Goal: Task Accomplishment & Management: Use online tool/utility

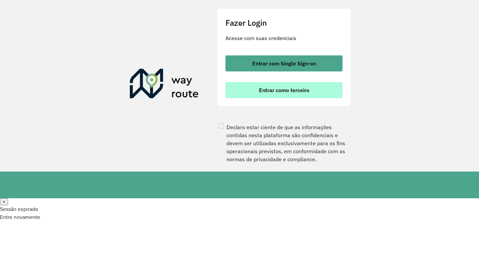
click at [303, 93] on span "Entrar como terceiro" at bounding box center [284, 90] width 50 height 5
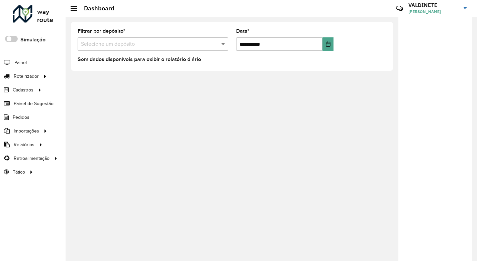
click at [220, 43] on span at bounding box center [224, 44] width 8 height 8
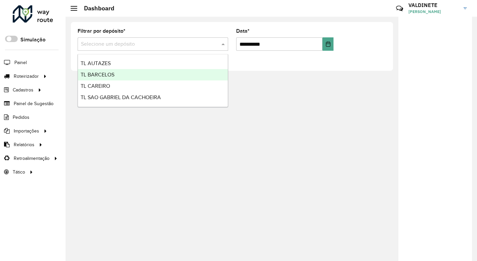
click at [152, 73] on div "TL BARCELOS" at bounding box center [153, 74] width 150 height 11
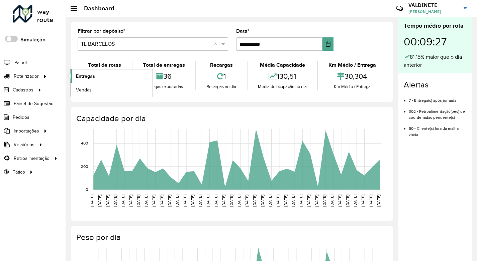
click at [82, 75] on span "Entregas" at bounding box center [85, 76] width 19 height 7
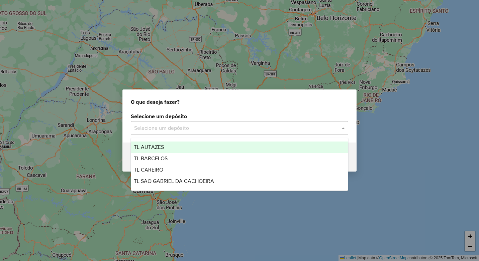
click at [342, 128] on span at bounding box center [344, 128] width 8 height 8
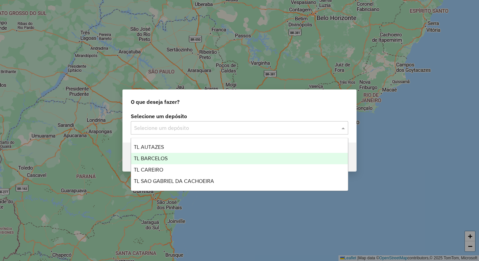
click at [170, 157] on div "TL BARCELOS" at bounding box center [239, 158] width 217 height 11
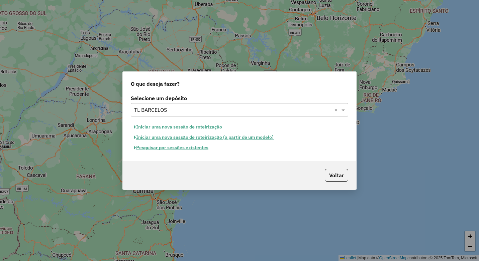
click at [192, 127] on button "Iniciar uma nova sessão de roteirização" at bounding box center [178, 127] width 94 height 10
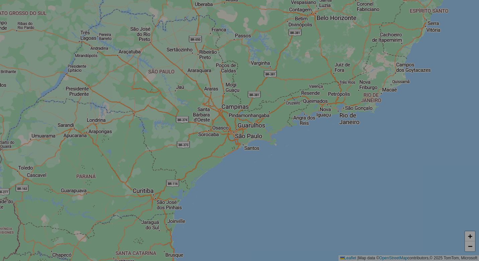
select select "*"
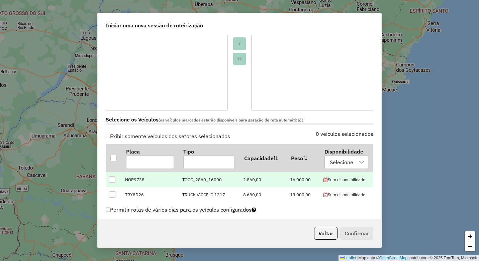
scroll to position [167, 0]
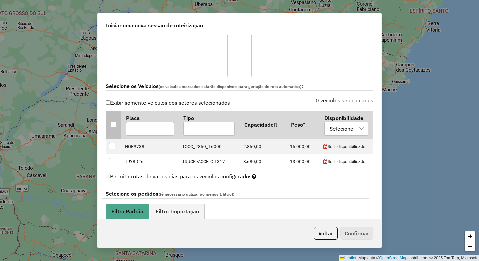
click at [113, 126] on div at bounding box center [113, 125] width 6 height 6
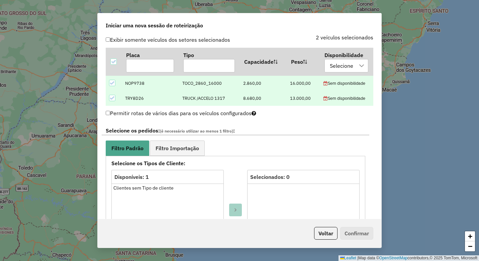
scroll to position [234, 0]
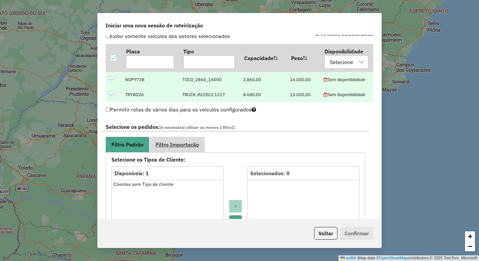
click at [172, 142] on span "Filtro Importação" at bounding box center [176, 144] width 43 height 5
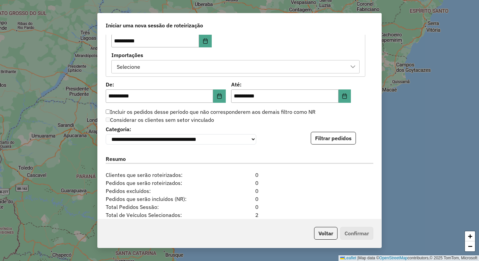
scroll to position [368, 0]
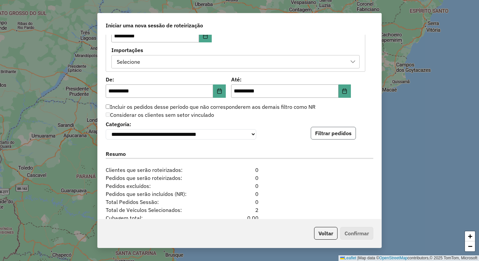
click at [324, 136] on button "Filtrar pedidos" at bounding box center [332, 133] width 45 height 13
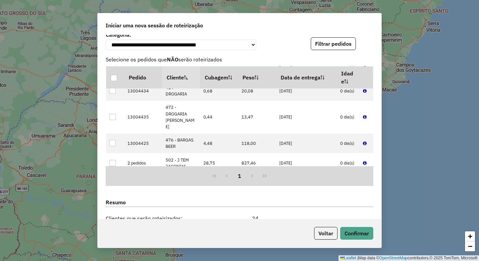
scroll to position [489, 0]
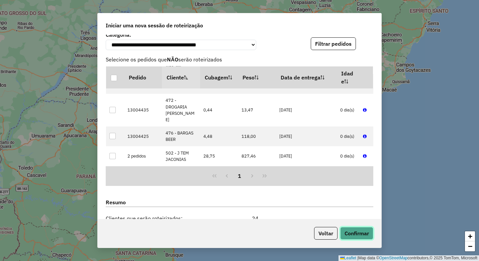
click at [354, 228] on button "Confirmar" at bounding box center [356, 233] width 33 height 13
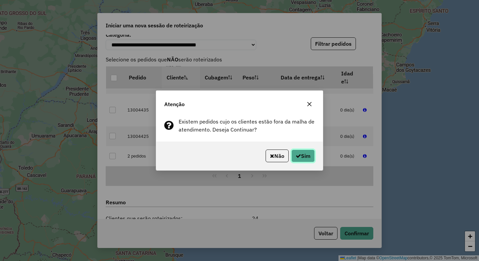
click at [302, 159] on button "Sim" at bounding box center [302, 156] width 23 height 13
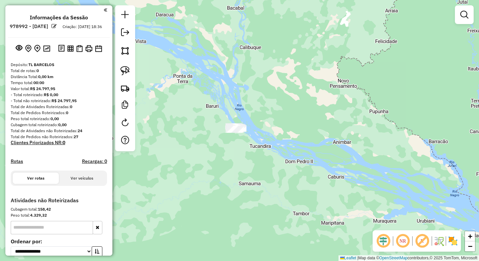
drag, startPoint x: 318, startPoint y: 171, endPoint x: 225, endPoint y: 115, distance: 109.6
click at [225, 115] on div "Janela de atendimento Grade de atendimento Capacidade Transportadoras Veículos …" at bounding box center [239, 130] width 479 height 261
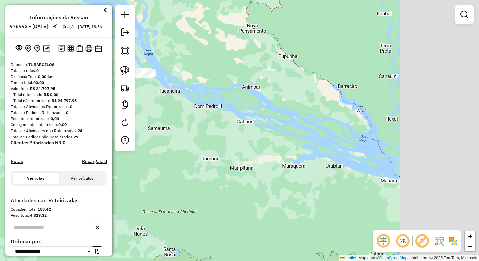
drag, startPoint x: 328, startPoint y: 140, endPoint x: 303, endPoint y: 115, distance: 34.3
click at [305, 117] on div "Janela de atendimento Grade de atendimento Capacidade Transportadoras Veículos …" at bounding box center [239, 130] width 479 height 261
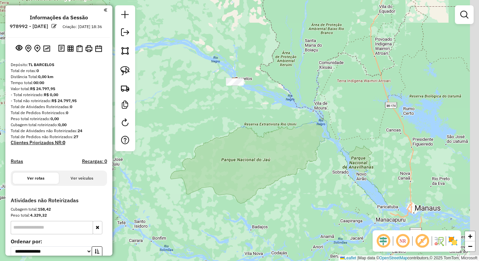
drag, startPoint x: 371, startPoint y: 160, endPoint x: 261, endPoint y: 113, distance: 119.0
click at [261, 113] on div "Janela de atendimento Grade de atendimento Capacidade Transportadoras Veículos …" at bounding box center [239, 130] width 479 height 261
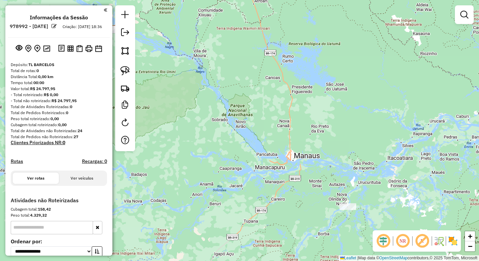
drag, startPoint x: 271, startPoint y: 72, endPoint x: 237, endPoint y: 56, distance: 38.0
click at [238, 56] on div "Janela de atendimento Grade de atendimento Capacidade Transportadoras Veículos …" at bounding box center [239, 130] width 479 height 261
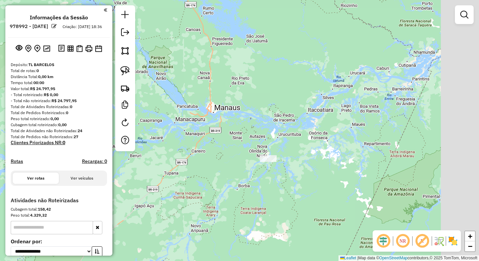
drag, startPoint x: 380, startPoint y: 163, endPoint x: 307, endPoint y: 115, distance: 87.1
click at [307, 115] on div "Janela de atendimento Grade de atendimento Capacidade Transportadoras Veículos …" at bounding box center [239, 130] width 479 height 261
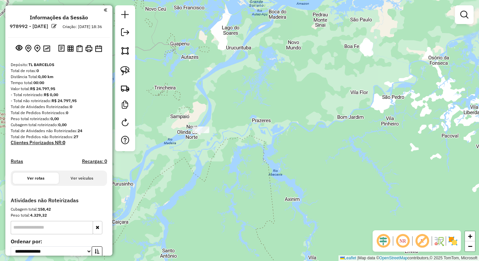
drag, startPoint x: 256, startPoint y: 155, endPoint x: 286, endPoint y: 140, distance: 34.1
click at [286, 140] on div "Janela de atendimento Grade de atendimento Capacidade Transportadoras Veículos …" at bounding box center [239, 130] width 479 height 261
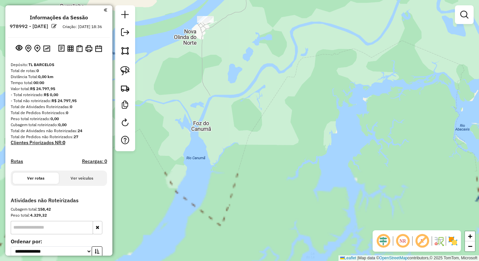
drag, startPoint x: 231, startPoint y: 121, endPoint x: 239, endPoint y: 148, distance: 28.6
click at [250, 153] on div "Janela de atendimento Grade de atendimento Capacidade Transportadoras Veículos …" at bounding box center [239, 130] width 479 height 261
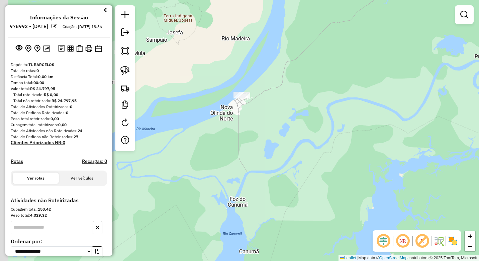
drag, startPoint x: 227, startPoint y: 134, endPoint x: 232, endPoint y: 148, distance: 14.9
click at [232, 148] on div "Janela de atendimento Grade de atendimento Capacidade Transportadoras Veículos …" at bounding box center [239, 130] width 479 height 261
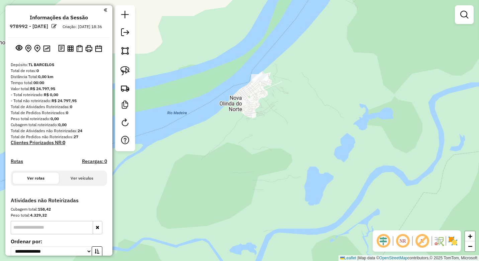
click at [259, 152] on div "Janela de atendimento Grade de atendimento Capacidade Transportadoras Veículos …" at bounding box center [239, 130] width 479 height 261
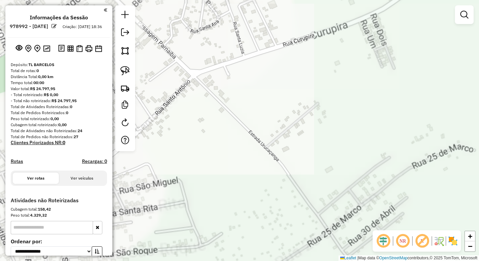
drag, startPoint x: 249, startPoint y: 158, endPoint x: 240, endPoint y: 134, distance: 25.6
click at [247, 163] on div "Janela de atendimento Grade de atendimento Capacidade Transportadoras Veículos …" at bounding box center [239, 130] width 479 height 261
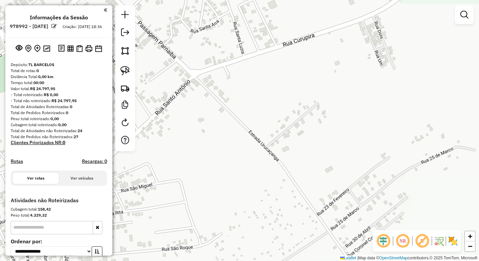
drag, startPoint x: 258, startPoint y: 189, endPoint x: 253, endPoint y: 188, distance: 4.5
click at [255, 190] on div "Janela de atendimento Grade de atendimento Capacidade Transportadoras Veículos …" at bounding box center [239, 130] width 479 height 261
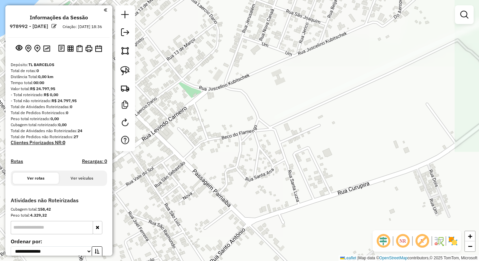
drag, startPoint x: 225, startPoint y: 111, endPoint x: 254, endPoint y: 228, distance: 120.2
click at [255, 229] on div "Janela de atendimento Grade de atendimento Capacidade Transportadoras Veículos …" at bounding box center [239, 130] width 479 height 261
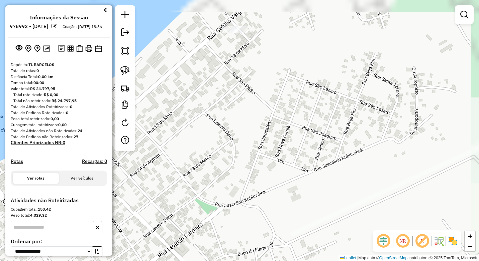
drag, startPoint x: 240, startPoint y: 189, endPoint x: 231, endPoint y: 114, distance: 75.4
click at [241, 205] on div "Janela de atendimento Grade de atendimento Capacidade Transportadoras Veículos …" at bounding box center [239, 130] width 479 height 261
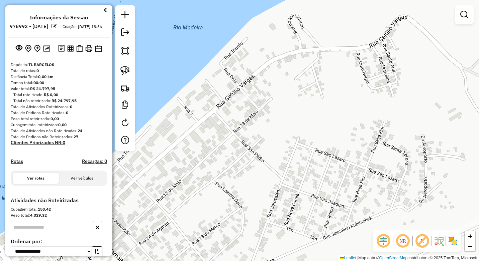
drag, startPoint x: 227, startPoint y: 110, endPoint x: 235, endPoint y: 165, distance: 55.8
click at [235, 165] on div "Janela de atendimento Grade de atendimento Capacidade Transportadoras Veículos …" at bounding box center [239, 130] width 479 height 261
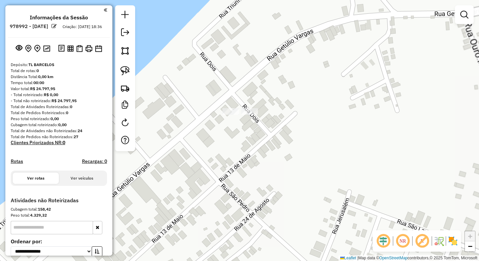
drag, startPoint x: 239, startPoint y: 145, endPoint x: 239, endPoint y: 151, distance: 6.7
click at [239, 152] on div "Janela de atendimento Grade de atendimento Capacidade Transportadoras Veículos …" at bounding box center [239, 130] width 479 height 261
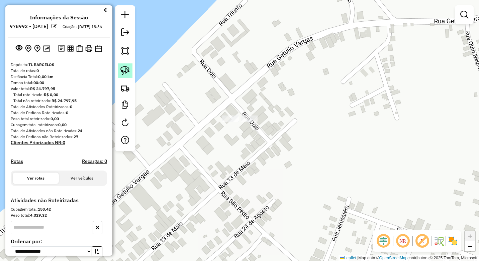
click at [128, 71] on img at bounding box center [124, 70] width 9 height 9
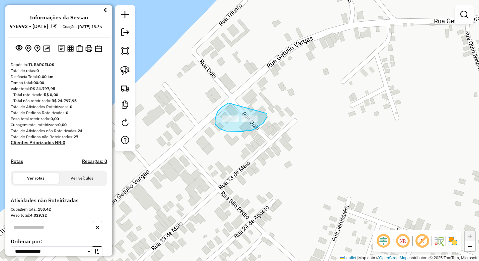
drag, startPoint x: 229, startPoint y: 103, endPoint x: 267, endPoint y: 114, distance: 39.5
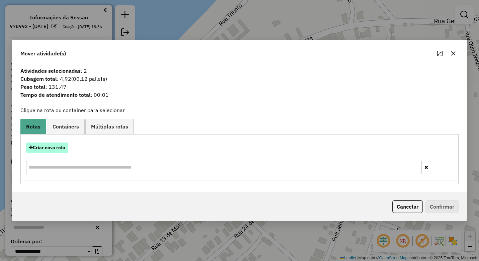
click at [52, 148] on button "Criar nova rota" at bounding box center [47, 148] width 42 height 10
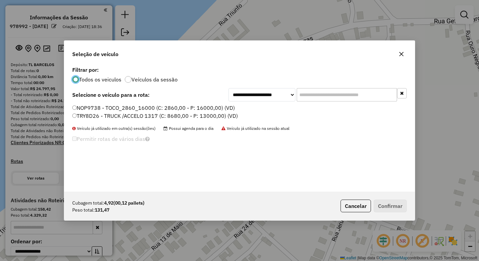
scroll to position [4, 2]
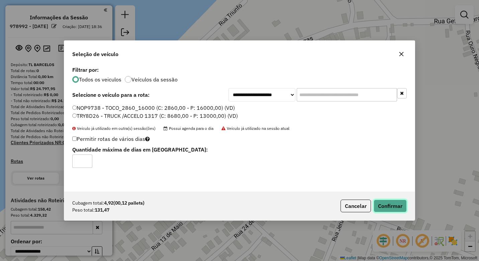
click at [387, 205] on button "Confirmar" at bounding box center [389, 206] width 33 height 13
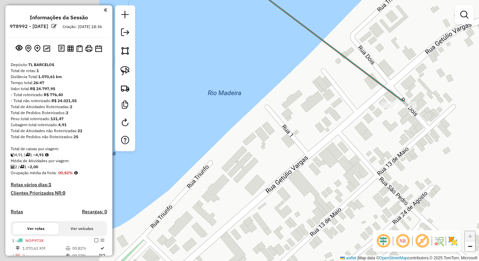
drag, startPoint x: 221, startPoint y: 160, endPoint x: 356, endPoint y: 139, distance: 136.7
click at [382, 144] on div "Janela de atendimento Grade de atendimento Capacidade Transportadoras Veículos …" at bounding box center [239, 130] width 479 height 261
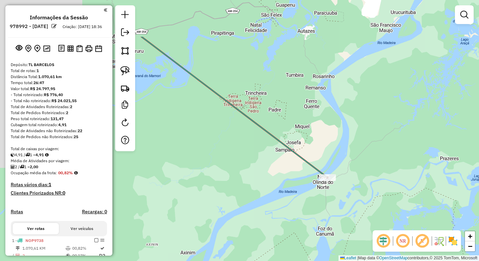
drag, startPoint x: 308, startPoint y: 176, endPoint x: 213, endPoint y: 132, distance: 105.6
click at [308, 175] on div "Janela de atendimento Grade de atendimento Capacidade Transportadoras Veículos …" at bounding box center [239, 130] width 479 height 261
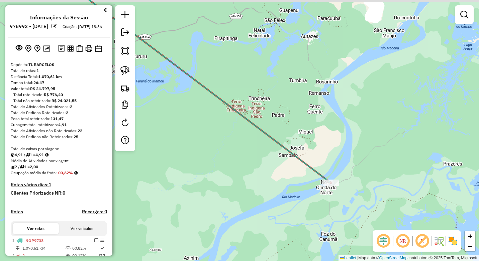
drag, startPoint x: 207, startPoint y: 177, endPoint x: 215, endPoint y: 163, distance: 16.8
click at [207, 177] on div "Janela de atendimento Grade de atendimento Capacidade Transportadoras Veículos …" at bounding box center [239, 130] width 479 height 261
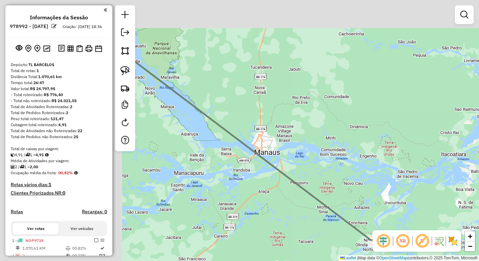
drag, startPoint x: 263, startPoint y: 165, endPoint x: 338, endPoint y: 202, distance: 83.1
click at [340, 208] on icon at bounding box center [249, 148] width 253 height 192
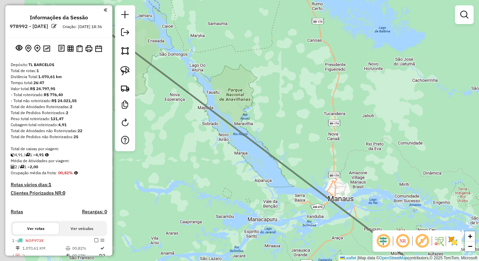
drag, startPoint x: 264, startPoint y: 145, endPoint x: 339, endPoint y: 169, distance: 78.6
click at [342, 173] on icon at bounding box center [270, 154] width 358 height 271
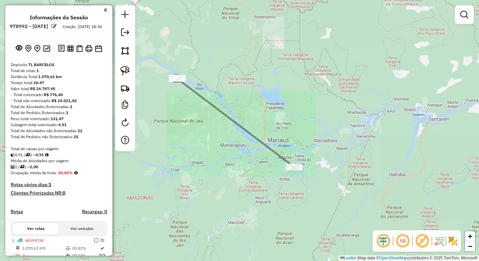
drag, startPoint x: 213, startPoint y: 112, endPoint x: 267, endPoint y: 157, distance: 70.4
click at [269, 159] on div "Janela de atendimento Grade de atendimento Capacidade Transportadoras Veículos …" at bounding box center [239, 130] width 479 height 261
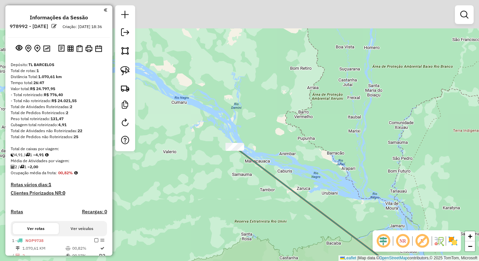
drag, startPoint x: 239, startPoint y: 139, endPoint x: 220, endPoint y: 165, distance: 32.8
click at [220, 169] on div "Janela de atendimento Grade de atendimento Capacidade Transportadoras Veículos …" at bounding box center [239, 130] width 479 height 261
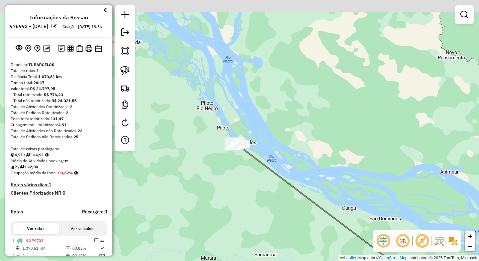
drag, startPoint x: 255, startPoint y: 155, endPoint x: 230, endPoint y: 186, distance: 39.8
click at [230, 187] on div "Janela de atendimento Grade de atendimento Capacidade Transportadoras Veículos …" at bounding box center [239, 130] width 479 height 261
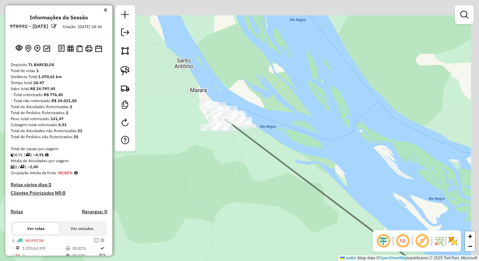
drag, startPoint x: 261, startPoint y: 144, endPoint x: 236, endPoint y: 155, distance: 26.9
click at [238, 202] on div "Janela de atendimento Grade de atendimento Capacidade Transportadoras Veículos …" at bounding box center [239, 130] width 479 height 261
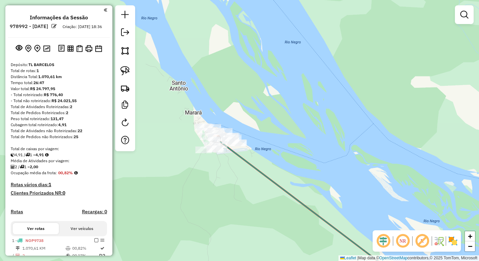
drag, startPoint x: 238, startPoint y: 182, endPoint x: 235, endPoint y: 189, distance: 7.5
click at [235, 189] on div "Janela de atendimento Grade de atendimento Capacidade Transportadoras Veículos …" at bounding box center [239, 130] width 479 height 261
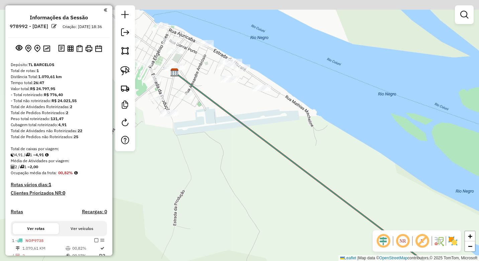
drag, startPoint x: 229, startPoint y: 191, endPoint x: 214, endPoint y: 150, distance: 44.1
click at [232, 207] on div "Janela de atendimento Grade de atendimento Capacidade Transportadoras Veículos …" at bounding box center [239, 130] width 479 height 261
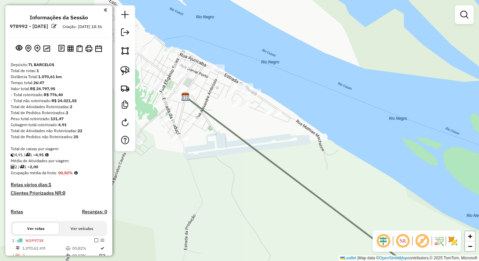
drag, startPoint x: 227, startPoint y: 177, endPoint x: 246, endPoint y: 210, distance: 37.9
click at [247, 210] on div "Janela de atendimento Grade de atendimento Capacidade Transportadoras Veículos …" at bounding box center [239, 130] width 479 height 261
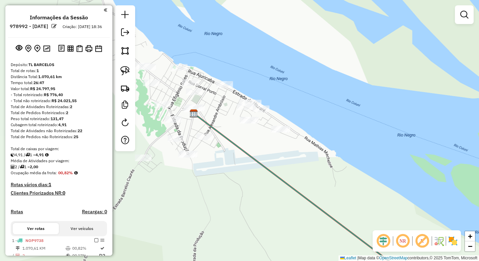
drag, startPoint x: 235, startPoint y: 155, endPoint x: 237, endPoint y: 187, distance: 32.1
click at [278, 231] on div "Janela de atendimento Grade de atendimento Capacidade Transportadoras Veículos …" at bounding box center [239, 130] width 479 height 261
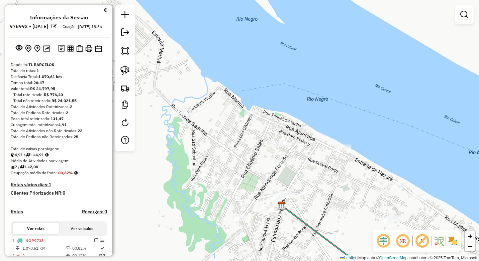
drag, startPoint x: 274, startPoint y: 211, endPoint x: 299, endPoint y: 228, distance: 30.3
click at [274, 211] on div at bounding box center [265, 208] width 17 height 7
drag, startPoint x: 309, startPoint y: 194, endPoint x: 304, endPoint y: 185, distance: 10.0
click at [309, 192] on div "Janela de atendimento Grade de atendimento Capacidade Transportadoras Veículos …" at bounding box center [239, 130] width 479 height 261
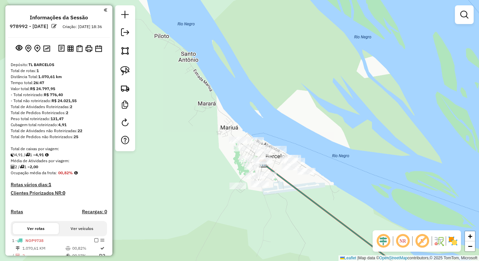
drag, startPoint x: 222, startPoint y: 134, endPoint x: 225, endPoint y: 137, distance: 4.5
click at [225, 137] on div "Janela de atendimento Grade de atendimento Capacidade Transportadoras Veículos …" at bounding box center [239, 130] width 479 height 261
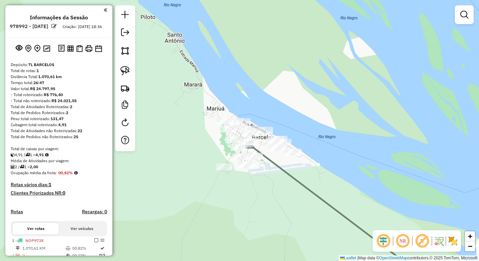
drag, startPoint x: 250, startPoint y: 170, endPoint x: 233, endPoint y: 139, distance: 35.0
click at [233, 139] on div "Janela de atendimento Grade de atendimento Capacidade Transportadoras Veículos …" at bounding box center [239, 130] width 479 height 261
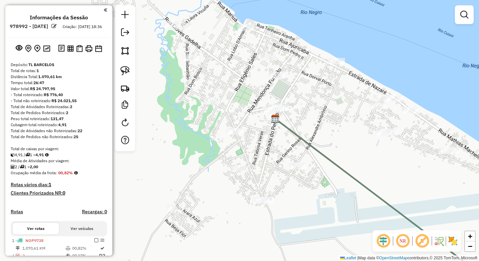
drag, startPoint x: 223, startPoint y: 79, endPoint x: 236, endPoint y: 110, distance: 33.4
click at [236, 110] on div "Janela de atendimento Grade de atendimento Capacidade Transportadoras Veículos …" at bounding box center [239, 130] width 479 height 261
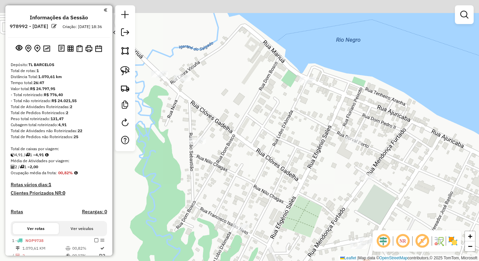
drag, startPoint x: 245, startPoint y: 117, endPoint x: 252, endPoint y: 135, distance: 19.6
click at [252, 136] on div "Janela de atendimento Grade de atendimento Capacidade Transportadoras Veículos …" at bounding box center [239, 130] width 479 height 261
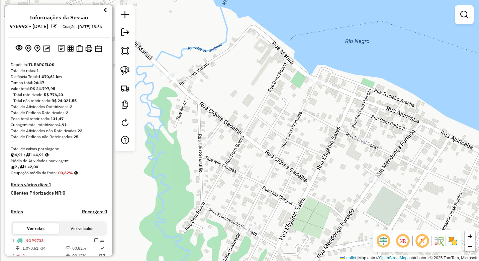
drag, startPoint x: 188, startPoint y: 90, endPoint x: 196, endPoint y: 103, distance: 15.9
click at [196, 103] on div "Janela de atendimento Grade de atendimento Capacidade Transportadoras Veículos …" at bounding box center [239, 130] width 479 height 261
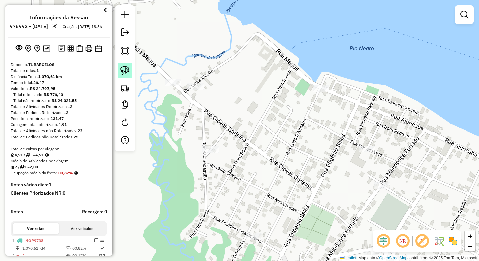
click at [124, 69] on img at bounding box center [124, 70] width 9 height 9
drag, startPoint x: 163, startPoint y: 74, endPoint x: 181, endPoint y: 74, distance: 18.7
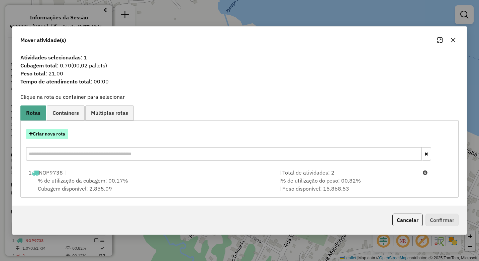
click at [62, 134] on button "Criar nova rota" at bounding box center [47, 134] width 42 height 10
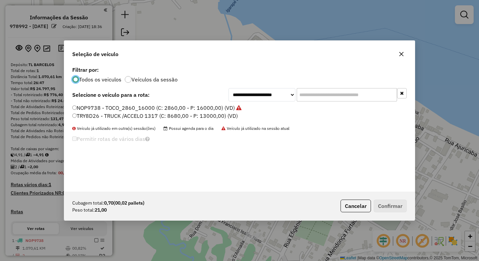
click at [77, 115] on label "TRY8D26 - TRUCK /ACCELO 1317 (C: 8680,00 - P: 13000,00) (VD)" at bounding box center [154, 116] width 165 height 8
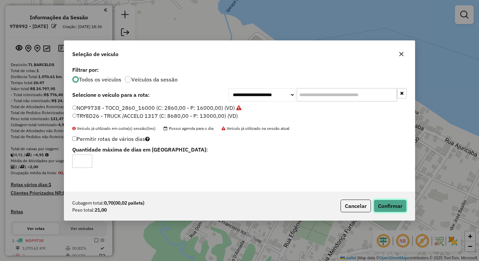
click at [398, 208] on button "Confirmar" at bounding box center [389, 206] width 33 height 13
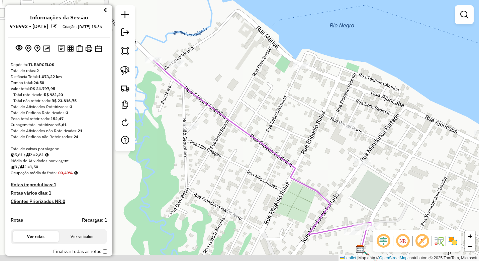
drag, startPoint x: 334, startPoint y: 184, endPoint x: 323, endPoint y: 169, distance: 18.1
click at [323, 170] on div "Janela de atendimento Grade de atendimento Capacidade Transportadoras Veículos …" at bounding box center [239, 130] width 479 height 261
drag, startPoint x: 274, startPoint y: 167, endPoint x: 296, endPoint y: 181, distance: 26.1
click at [296, 181] on icon at bounding box center [262, 154] width 218 height 189
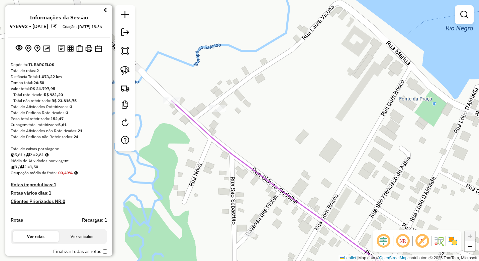
drag, startPoint x: 359, startPoint y: 161, endPoint x: 265, endPoint y: 117, distance: 103.4
click at [265, 117] on div "Janela de atendimento Grade de atendimento Capacidade Transportadoras Veículos …" at bounding box center [239, 130] width 479 height 261
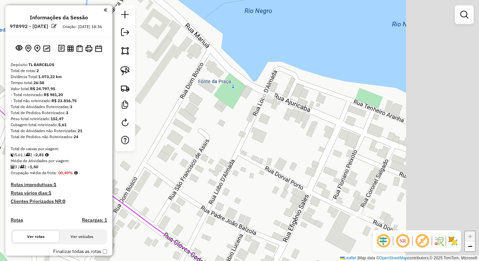
drag, startPoint x: 406, startPoint y: 109, endPoint x: 287, endPoint y: 139, distance: 122.6
click at [292, 139] on div "Janela de atendimento Grade de atendimento Capacidade Transportadoras Veículos …" at bounding box center [239, 130] width 479 height 261
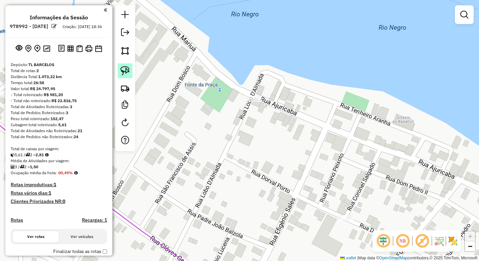
click at [129, 70] on img at bounding box center [124, 70] width 9 height 9
drag, startPoint x: 242, startPoint y: 97, endPoint x: 265, endPoint y: 89, distance: 24.8
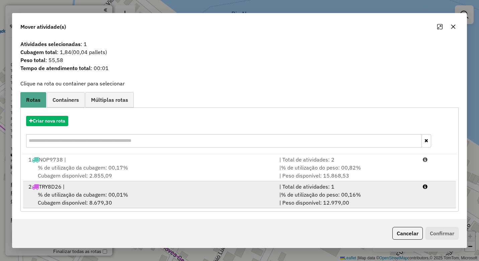
click at [178, 196] on div "% de utilização da cubagem: 00,01% Cubagem disponível: 8.679,30" at bounding box center [149, 199] width 251 height 16
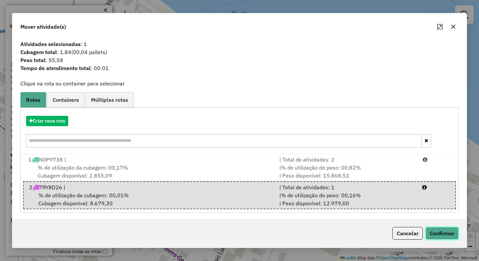
click at [438, 230] on button "Confirmar" at bounding box center [441, 233] width 33 height 13
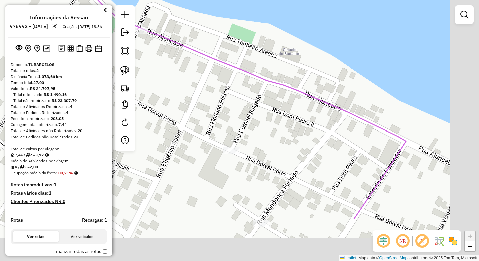
drag, startPoint x: 336, startPoint y: 173, endPoint x: 279, endPoint y: 129, distance: 72.7
click at [248, 120] on div "Janela de atendimento Grade de atendimento Capacidade Transportadoras Veículos …" at bounding box center [239, 130] width 479 height 261
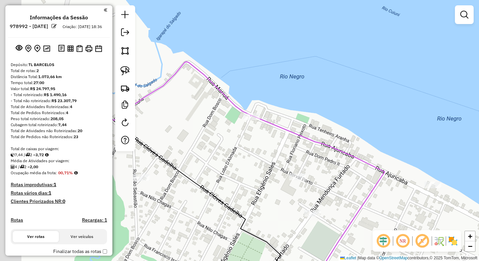
drag, startPoint x: 241, startPoint y: 146, endPoint x: 292, endPoint y: 173, distance: 57.7
click at [299, 180] on div "Janela de atendimento Grade de atendimento Capacidade Transportadoras Veículos …" at bounding box center [239, 130] width 479 height 261
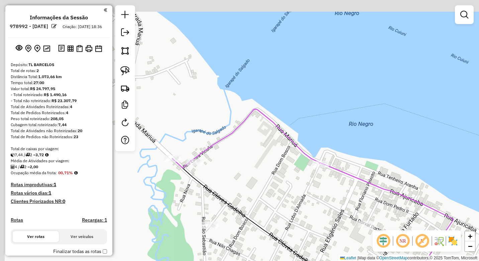
drag, startPoint x: 192, startPoint y: 141, endPoint x: 196, endPoint y: 145, distance: 5.2
click at [196, 145] on div "Janela de atendimento Grade de atendimento Capacidade Transportadoras Veículos …" at bounding box center [239, 130] width 479 height 261
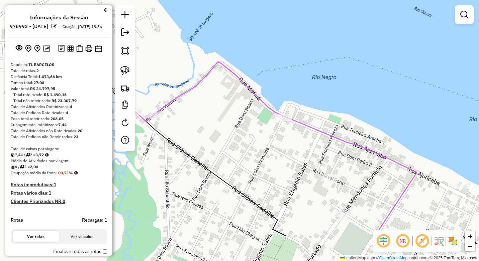
drag, startPoint x: 301, startPoint y: 195, endPoint x: 273, endPoint y: 159, distance: 46.0
click at [273, 159] on div "Janela de atendimento Grade de atendimento Capacidade Transportadoras Veículos …" at bounding box center [239, 130] width 479 height 261
drag, startPoint x: 204, startPoint y: 130, endPoint x: 249, endPoint y: 163, distance: 55.9
click at [249, 163] on div "Janela de atendimento Grade de atendimento Capacidade Transportadoras Veículos …" at bounding box center [239, 130] width 479 height 261
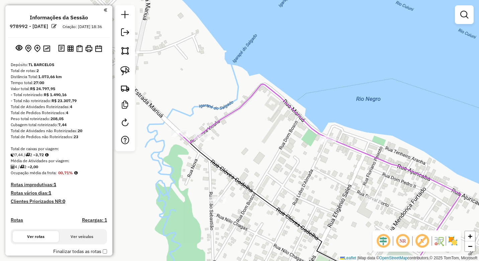
drag, startPoint x: 250, startPoint y: 169, endPoint x: 253, endPoint y: 141, distance: 29.0
click at [253, 141] on div "Janela de atendimento Grade de atendimento Capacidade Transportadoras Veículos …" at bounding box center [239, 130] width 479 height 261
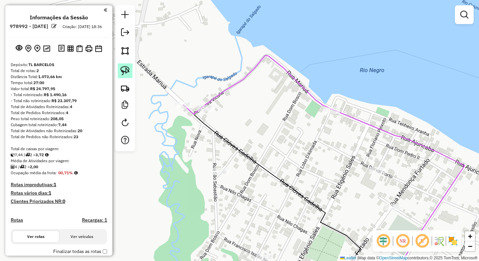
click at [132, 73] on link at bounding box center [125, 70] width 15 height 15
drag, startPoint x: 196, startPoint y: 108, endPoint x: 216, endPoint y: 98, distance: 22.4
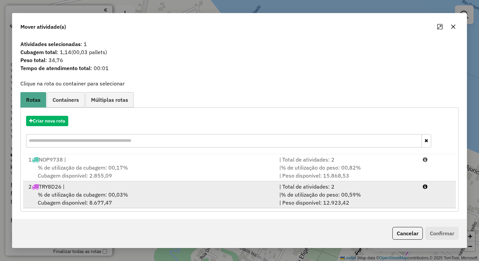
click at [197, 194] on div "% de utilização da cubagem: 00,03% Cubagem disponível: 8.677,47" at bounding box center [149, 199] width 251 height 16
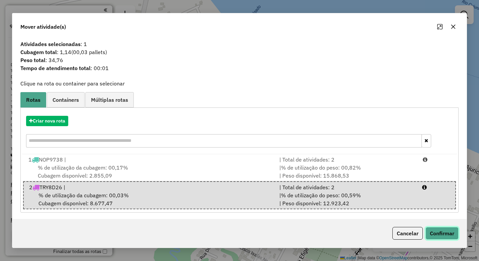
click at [445, 233] on button "Confirmar" at bounding box center [441, 233] width 33 height 13
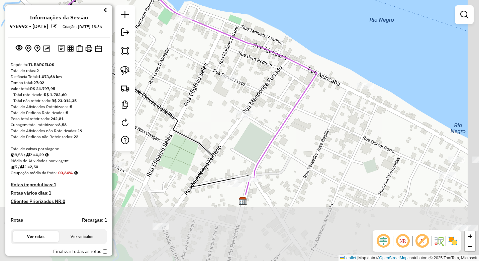
drag, startPoint x: 436, startPoint y: 214, endPoint x: 259, endPoint y: 103, distance: 208.1
click at [293, 124] on div "Janela de atendimento Grade de atendimento Capacidade Transportadoras Veículos …" at bounding box center [239, 130] width 479 height 261
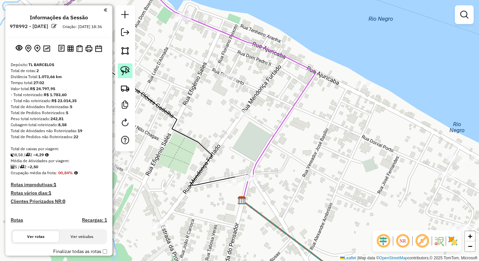
click at [124, 70] on img at bounding box center [124, 70] width 9 height 9
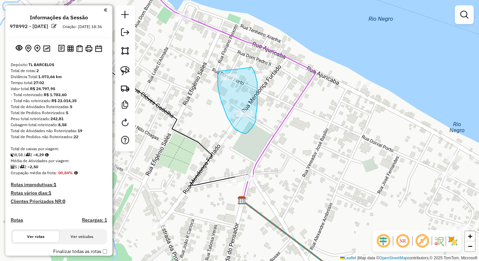
drag, startPoint x: 218, startPoint y: 72, endPoint x: 252, endPoint y: 68, distance: 34.3
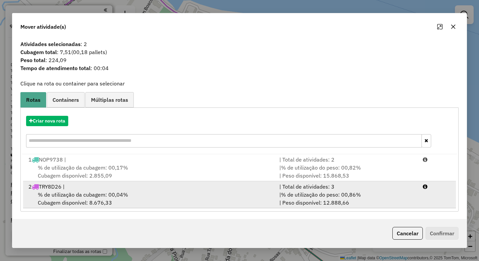
click at [208, 187] on div "2 TRY8D26 |" at bounding box center [149, 187] width 251 height 8
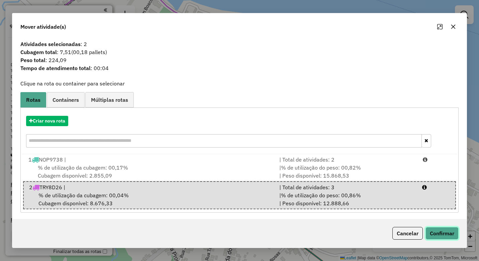
click at [444, 232] on button "Confirmar" at bounding box center [441, 233] width 33 height 13
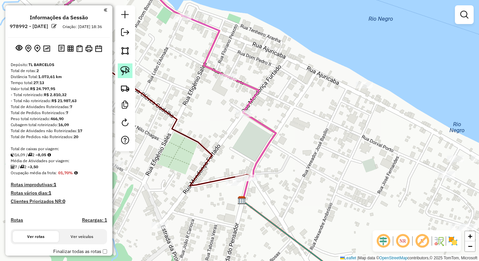
click at [125, 64] on link at bounding box center [125, 70] width 15 height 15
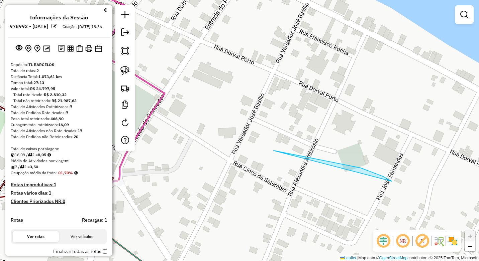
drag, startPoint x: 380, startPoint y: 176, endPoint x: 272, endPoint y: 151, distance: 110.5
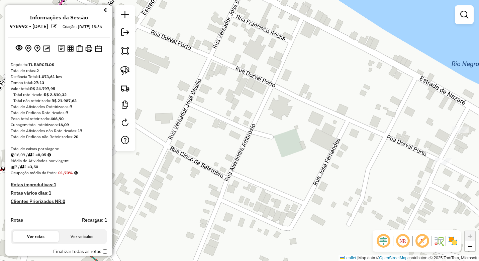
drag, startPoint x: 346, startPoint y: 165, endPoint x: 277, endPoint y: 181, distance: 70.0
click at [266, 185] on div "Janela de atendimento Grade de atendimento Capacidade Transportadoras Veículos …" at bounding box center [239, 130] width 479 height 261
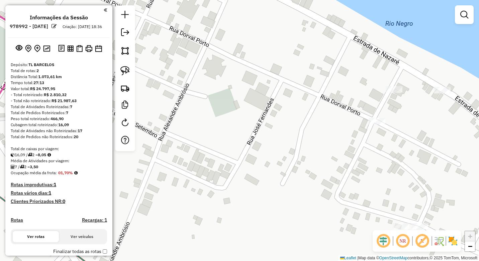
drag, startPoint x: 325, startPoint y: 176, endPoint x: 303, endPoint y: 180, distance: 22.6
click at [304, 180] on div "Janela de atendimento Grade de atendimento Capacidade Transportadoras Veículos …" at bounding box center [239, 130] width 479 height 261
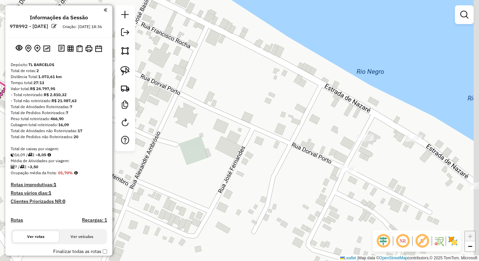
drag, startPoint x: 296, startPoint y: 189, endPoint x: 293, endPoint y: 205, distance: 15.9
click at [294, 205] on div "Janela de atendimento Grade de atendimento Capacidade Transportadoras Veículos …" at bounding box center [239, 130] width 479 height 261
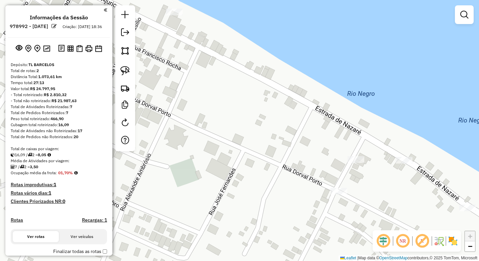
drag, startPoint x: 281, startPoint y: 146, endPoint x: 273, endPoint y: 162, distance: 18.2
click at [273, 162] on div "Janela de atendimento Grade de atendimento Capacidade Transportadoras Veículos …" at bounding box center [239, 130] width 479 height 261
click at [123, 69] on img at bounding box center [124, 70] width 9 height 9
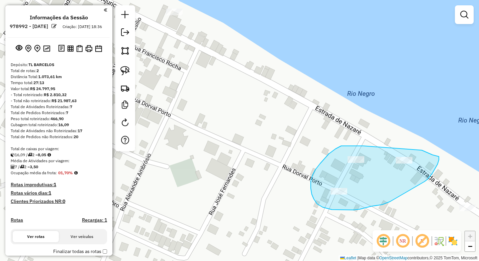
drag, startPoint x: 363, startPoint y: 146, endPoint x: 421, endPoint y: 150, distance: 58.3
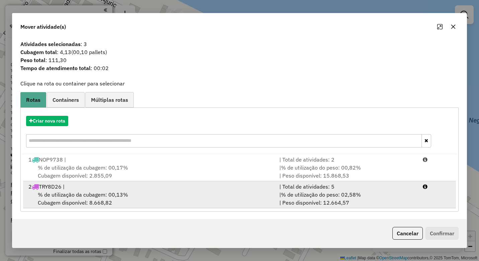
click at [186, 192] on div "% de utilização da cubagem: 00,13% Cubagem disponível: 8.668,82" at bounding box center [149, 199] width 251 height 16
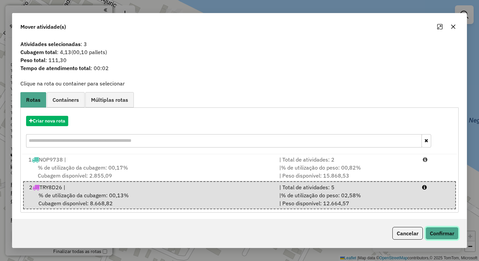
click at [437, 232] on button "Confirmar" at bounding box center [441, 233] width 33 height 13
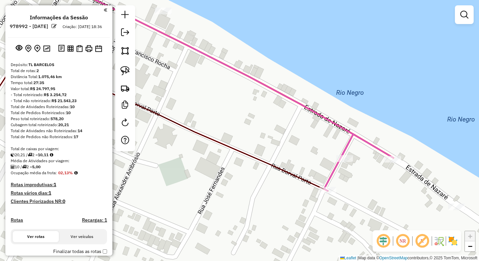
drag, startPoint x: 411, startPoint y: 204, endPoint x: 321, endPoint y: 162, distance: 98.5
click at [322, 163] on div "Janela de atendimento Grade de atendimento Capacidade Transportadoras Veículos …" at bounding box center [239, 130] width 479 height 261
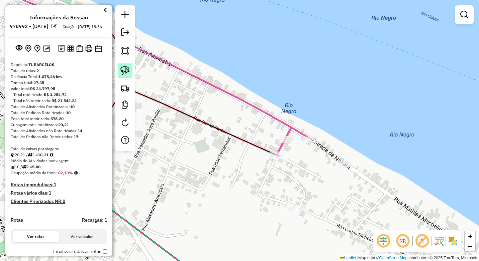
click at [127, 70] on img at bounding box center [124, 70] width 9 height 9
drag, startPoint x: 185, startPoint y: 59, endPoint x: 204, endPoint y: 59, distance: 18.7
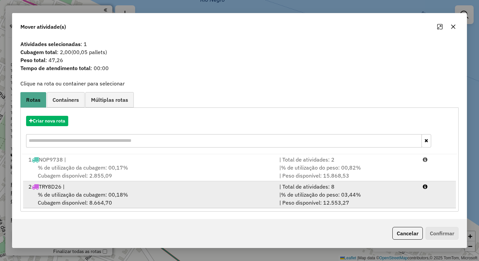
click at [152, 193] on div "% de utilização da cubagem: 00,18% Cubagem disponível: 8.664,70" at bounding box center [149, 199] width 251 height 16
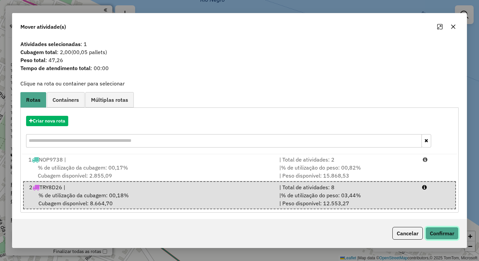
click at [436, 230] on button "Confirmar" at bounding box center [441, 233] width 33 height 13
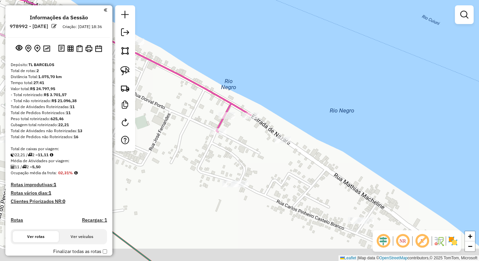
drag, startPoint x: 360, startPoint y: 192, endPoint x: 307, endPoint y: 169, distance: 58.4
click at [307, 169] on div "Janela de atendimento Grade de atendimento Capacidade Transportadoras Veículos …" at bounding box center [239, 130] width 479 height 261
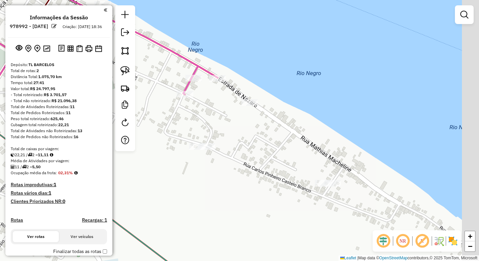
drag, startPoint x: 300, startPoint y: 191, endPoint x: 294, endPoint y: 186, distance: 7.6
click at [294, 186] on div "Janela de atendimento Grade de atendimento Capacidade Transportadoras Veículos …" at bounding box center [239, 130] width 479 height 261
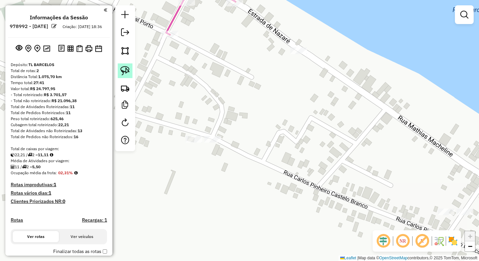
click at [124, 66] on link at bounding box center [125, 70] width 15 height 15
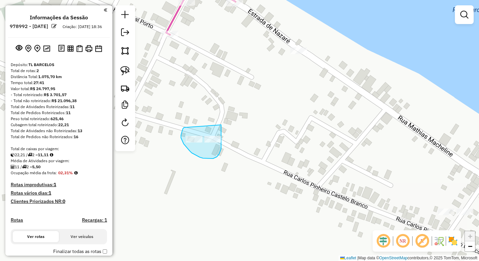
drag, startPoint x: 184, startPoint y: 128, endPoint x: 221, endPoint y: 125, distance: 37.2
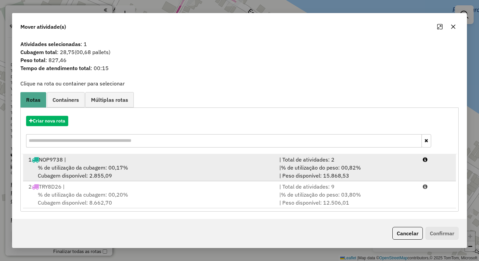
drag, startPoint x: 129, startPoint y: 169, endPoint x: 140, endPoint y: 167, distance: 10.8
click at [130, 169] on div "% de utilização da cubagem: 00,17% Cubagem disponível: 2.855,09" at bounding box center [149, 172] width 251 height 16
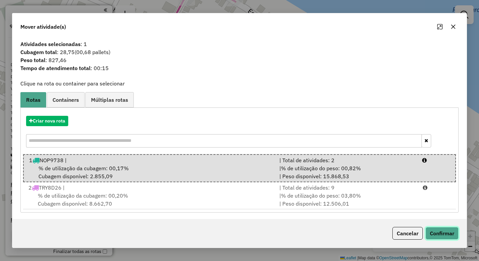
click at [434, 233] on button "Confirmar" at bounding box center [441, 233] width 33 height 13
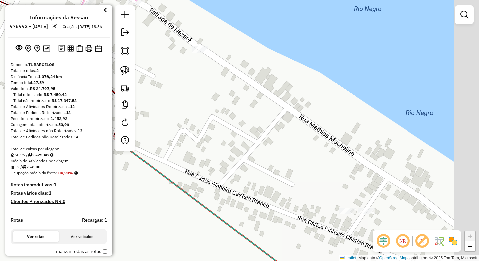
drag, startPoint x: 387, startPoint y: 176, endPoint x: 296, endPoint y: 172, distance: 91.0
click at [296, 172] on div "Janela de atendimento Grade de atendimento Capacidade Transportadoras Veículos …" at bounding box center [239, 130] width 479 height 261
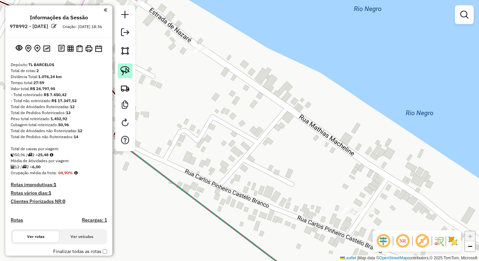
click at [127, 73] on img at bounding box center [124, 70] width 9 height 9
drag, startPoint x: 189, startPoint y: 41, endPoint x: 185, endPoint y: 58, distance: 18.2
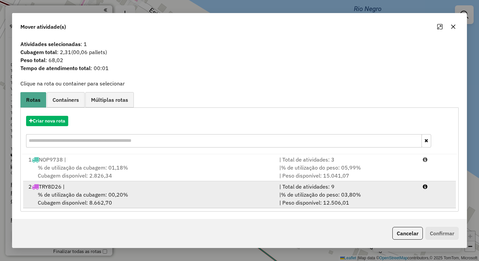
click at [178, 199] on div "% de utilização da cubagem: 00,20% Cubagem disponível: 8.662,70" at bounding box center [149, 199] width 251 height 16
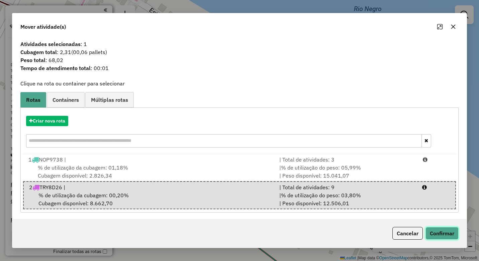
click at [441, 232] on button "Confirmar" at bounding box center [441, 233] width 33 height 13
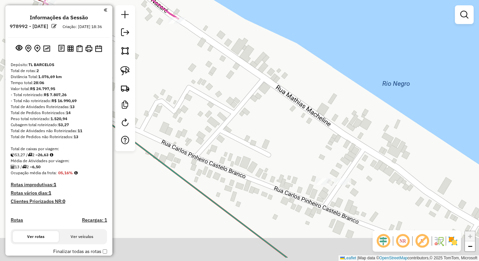
drag, startPoint x: 384, startPoint y: 198, endPoint x: 335, endPoint y: 129, distance: 84.0
click at [336, 129] on div "Janela de atendimento Grade de atendimento Capacidade Transportadoras Veículos …" at bounding box center [239, 130] width 479 height 261
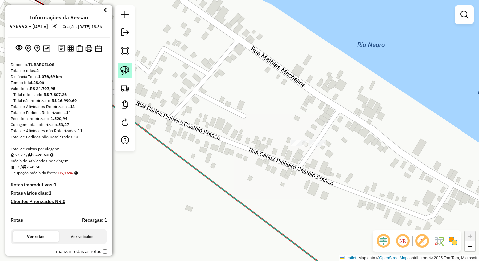
click at [122, 69] on img at bounding box center [124, 70] width 9 height 9
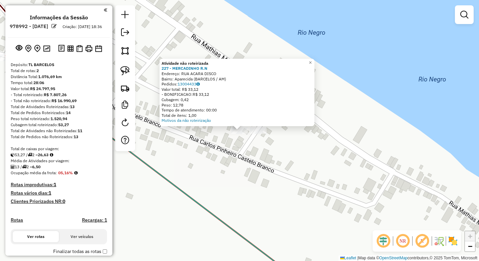
click at [293, 141] on div "Atividade não roteirizada 227 - MERCADINHO R.N Endereço: RUA ACARA DISCO Bairro…" at bounding box center [239, 130] width 479 height 261
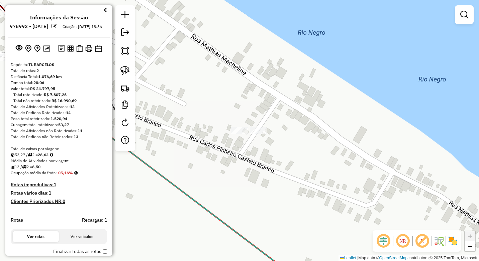
click at [258, 134] on div at bounding box center [258, 130] width 17 height 7
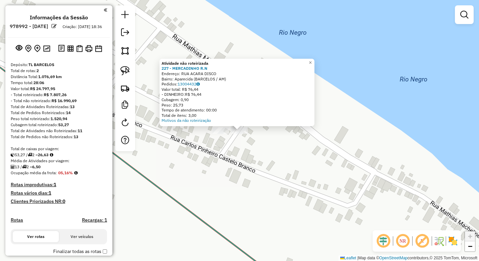
click at [243, 151] on div "Atividade não roteirizada 227 - MERCADINHO R.N Endereço: RUA ACARA DISCO Bairro…" at bounding box center [239, 130] width 479 height 261
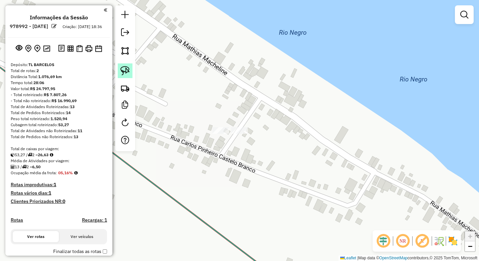
click at [128, 72] on img at bounding box center [124, 70] width 9 height 9
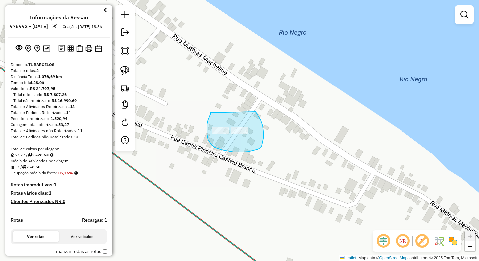
drag, startPoint x: 210, startPoint y: 113, endPoint x: 255, endPoint y: 112, distance: 45.1
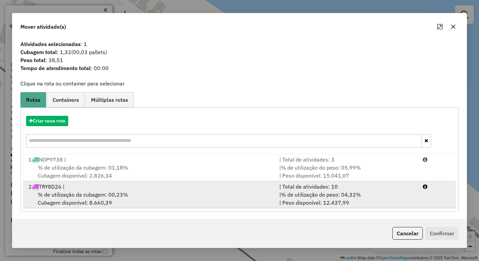
click at [192, 198] on div "% de utilização da cubagem: 00,23% Cubagem disponível: 8.660,39" at bounding box center [149, 199] width 251 height 16
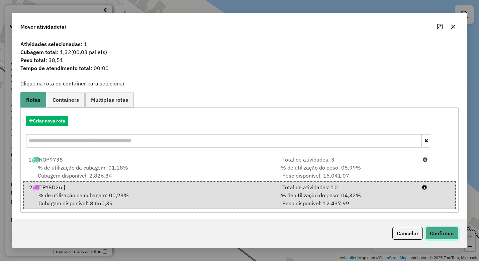
click at [438, 233] on button "Confirmar" at bounding box center [441, 233] width 33 height 13
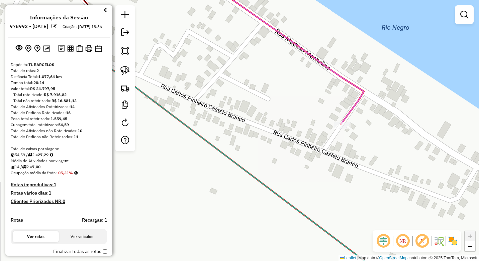
drag, startPoint x: 221, startPoint y: 186, endPoint x: 337, endPoint y: 174, distance: 116.6
click at [338, 175] on div "Janela de atendimento Grade de atendimento Capacidade Transportadoras Veículos …" at bounding box center [239, 130] width 479 height 261
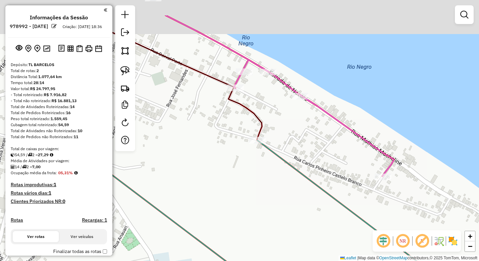
drag, startPoint x: 294, startPoint y: 182, endPoint x: 313, endPoint y: 184, distance: 19.2
click at [315, 188] on div "Janela de atendimento Grade de atendimento Capacidade Transportadoras Veículos …" at bounding box center [239, 130] width 479 height 261
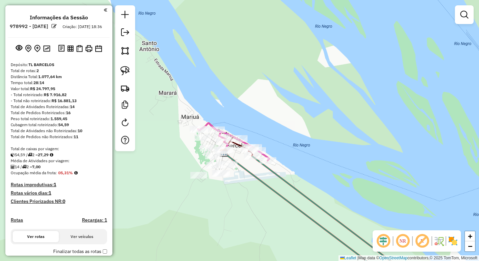
drag, startPoint x: 231, startPoint y: 158, endPoint x: 264, endPoint y: 161, distance: 33.3
click at [264, 161] on icon at bounding box center [312, 220] width 177 height 134
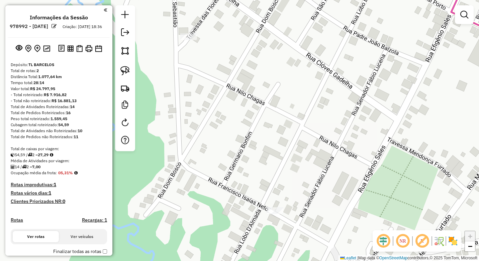
drag, startPoint x: 213, startPoint y: 117, endPoint x: 215, endPoint y: 137, distance: 20.2
click at [215, 137] on div "Janela de atendimento Grade de atendimento Capacidade Transportadoras Veículos …" at bounding box center [239, 130] width 479 height 261
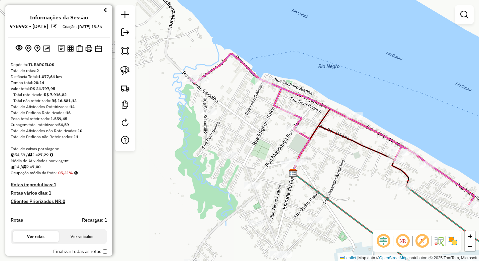
drag, startPoint x: 127, startPoint y: 70, endPoint x: 141, endPoint y: 78, distance: 15.3
click at [127, 70] on img at bounding box center [124, 70] width 9 height 9
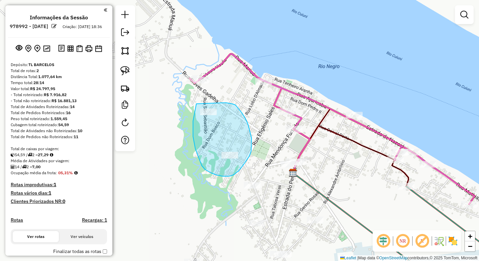
drag, startPoint x: 196, startPoint y: 104, endPoint x: 222, endPoint y: 103, distance: 25.8
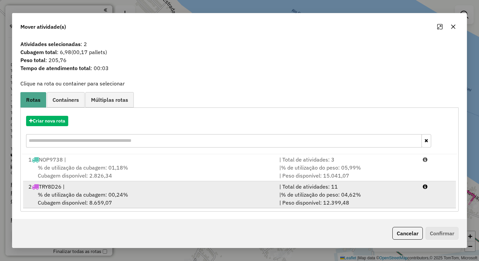
click at [170, 191] on div "% de utilização da cubagem: 00,24% Cubagem disponível: 8.659,07" at bounding box center [149, 199] width 251 height 16
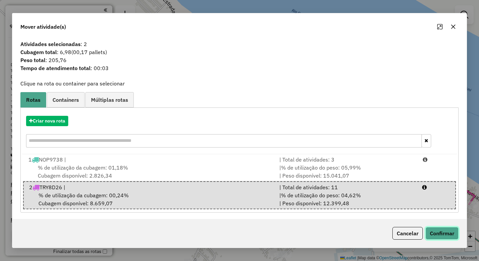
click at [440, 236] on button "Confirmar" at bounding box center [441, 233] width 33 height 13
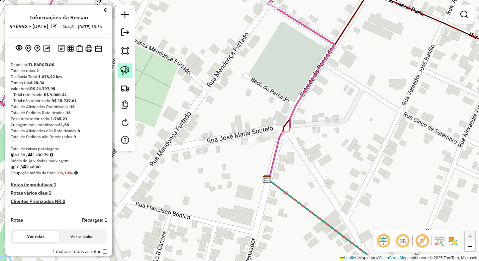
click at [124, 70] on img at bounding box center [124, 70] width 9 height 9
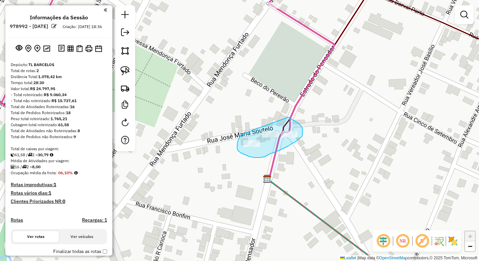
drag, startPoint x: 242, startPoint y: 135, endPoint x: 288, endPoint y: 117, distance: 49.7
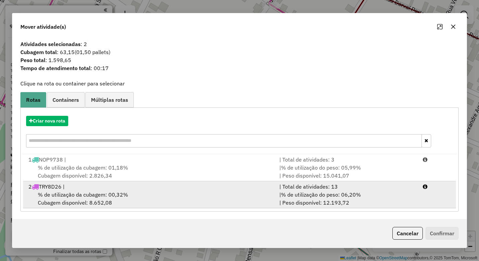
click at [189, 191] on div "% de utilização da cubagem: 00,32% Cubagem disponível: 8.652,08" at bounding box center [149, 199] width 251 height 16
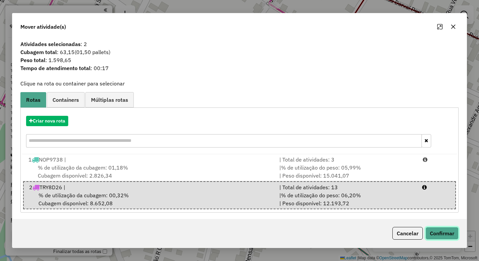
click at [439, 232] on button "Confirmar" at bounding box center [441, 233] width 33 height 13
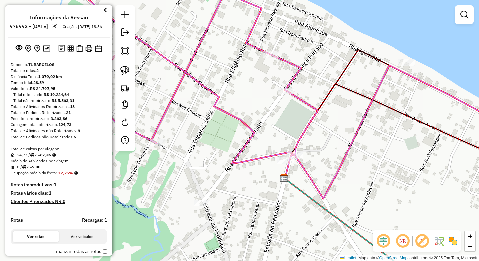
drag, startPoint x: 234, startPoint y: 177, endPoint x: 276, endPoint y: 171, distance: 42.6
click at [276, 173] on div "Janela de atendimento Grade de atendimento Capacidade Transportadoras Veículos …" at bounding box center [239, 130] width 479 height 261
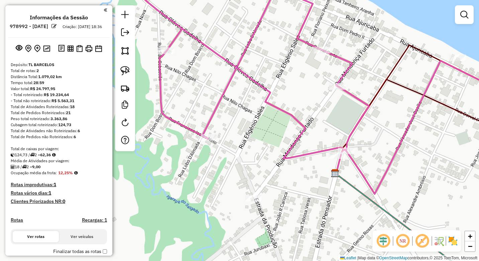
drag, startPoint x: 281, startPoint y: 206, endPoint x: 278, endPoint y: 170, distance: 36.6
click at [279, 170] on div "Janela de atendimento Grade de atendimento Capacidade Transportadoras Veículos …" at bounding box center [239, 130] width 479 height 261
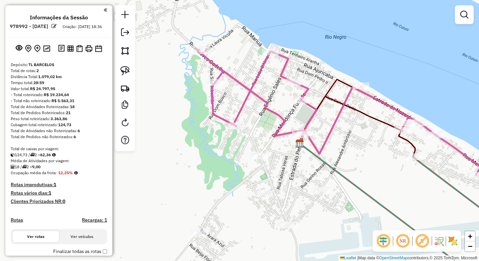
drag, startPoint x: 294, startPoint y: 216, endPoint x: 280, endPoint y: 183, distance: 34.9
click at [281, 183] on div "Janela de atendimento Grade de atendimento Capacidade Transportadoras Veículos …" at bounding box center [239, 130] width 479 height 261
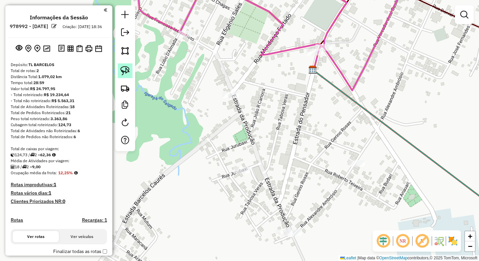
click at [132, 71] on link at bounding box center [125, 70] width 15 height 15
click at [127, 72] on img at bounding box center [124, 70] width 9 height 9
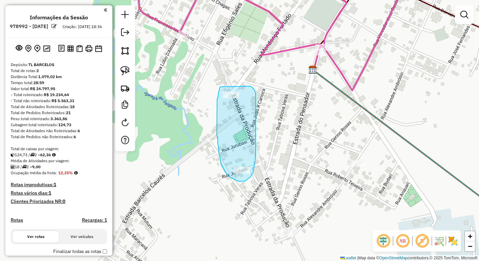
drag, startPoint x: 220, startPoint y: 87, endPoint x: 250, endPoint y: 86, distance: 29.7
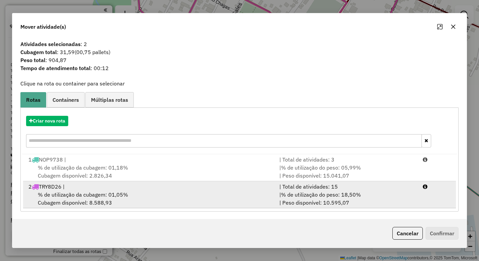
click at [185, 192] on div "% de utilização da cubagem: 01,05% Cubagem disponível: 8.588,93" at bounding box center [149, 199] width 251 height 16
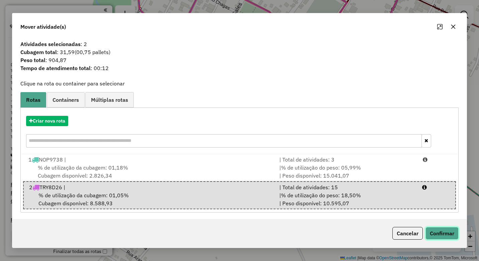
click at [435, 232] on button "Confirmar" at bounding box center [441, 233] width 33 height 13
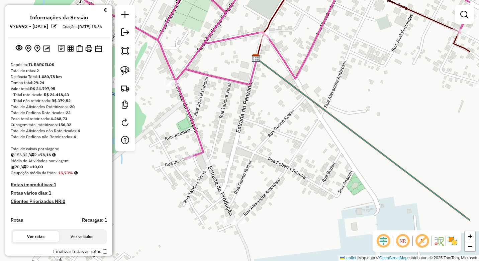
drag, startPoint x: 351, startPoint y: 210, endPoint x: 284, endPoint y: 196, distance: 68.6
click at [284, 196] on div "Janela de atendimento Grade de atendimento Capacidade Transportadoras Veículos …" at bounding box center [239, 130] width 479 height 261
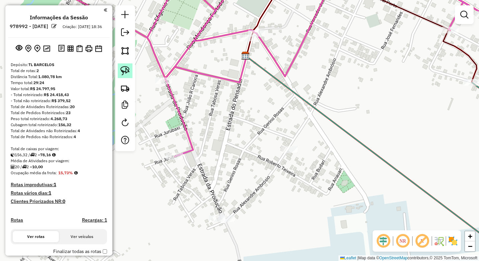
click at [124, 68] on img at bounding box center [124, 70] width 9 height 9
drag, startPoint x: 278, startPoint y: 145, endPoint x: 300, endPoint y: 141, distance: 22.5
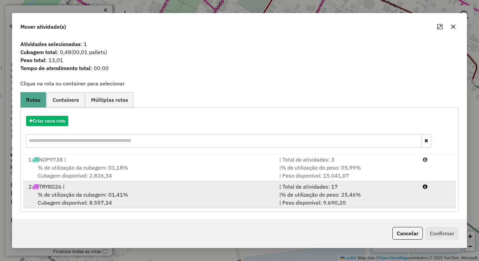
click at [221, 197] on div "% de utilização da cubagem: 01,41% Cubagem disponível: 8.557,34" at bounding box center [149, 199] width 251 height 16
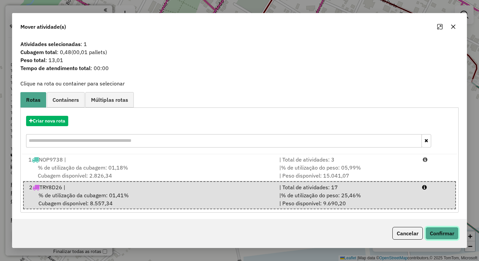
click at [442, 234] on button "Confirmar" at bounding box center [441, 233] width 33 height 13
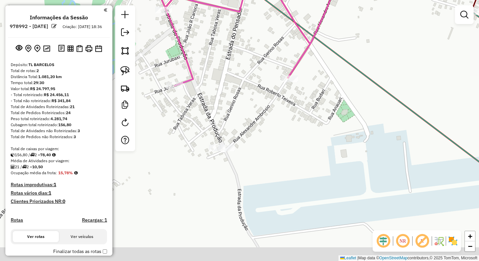
drag, startPoint x: 279, startPoint y: 146, endPoint x: 279, endPoint y: 136, distance: 10.0
click at [279, 136] on div "Janela de atendimento Grade de atendimento Capacidade Transportadoras Veículos …" at bounding box center [239, 130] width 479 height 261
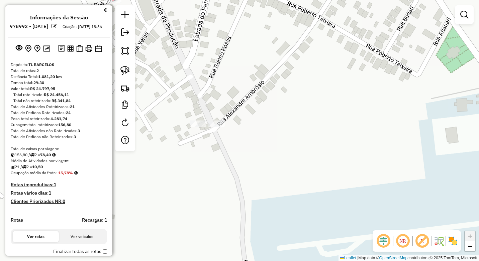
drag, startPoint x: 216, startPoint y: 160, endPoint x: 258, endPoint y: 182, distance: 46.8
click at [258, 182] on div "Janela de atendimento Grade de atendimento Capacidade Transportadoras Veículos …" at bounding box center [239, 130] width 479 height 261
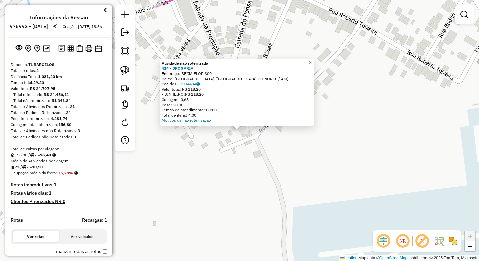
drag, startPoint x: 227, startPoint y: 175, endPoint x: 228, endPoint y: 163, distance: 11.4
click at [227, 175] on div "Atividade não roteirizada 414 - DROGARIA Endereço: BEIJA FLOR 300 Bairro: Aerol…" at bounding box center [239, 130] width 479 height 261
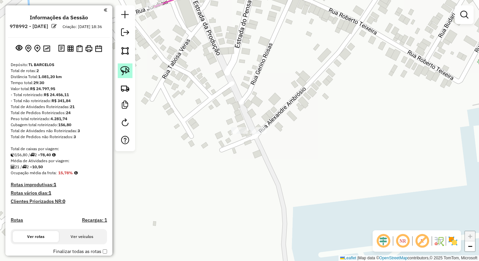
drag, startPoint x: 124, startPoint y: 68, endPoint x: 155, endPoint y: 103, distance: 47.1
click at [124, 68] on img at bounding box center [124, 70] width 9 height 9
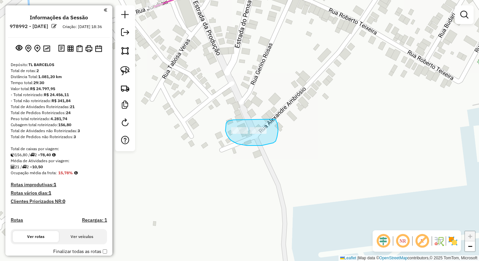
drag, startPoint x: 233, startPoint y: 120, endPoint x: 275, endPoint y: 119, distance: 41.4
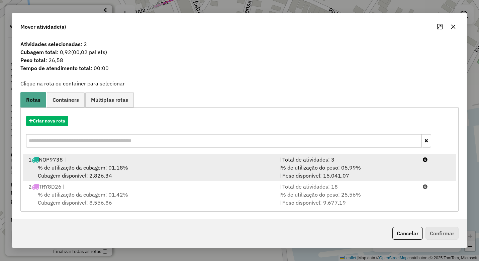
click at [137, 165] on div "% de utilização da cubagem: 01,18% Cubagem disponível: 2.826,34" at bounding box center [149, 172] width 251 height 16
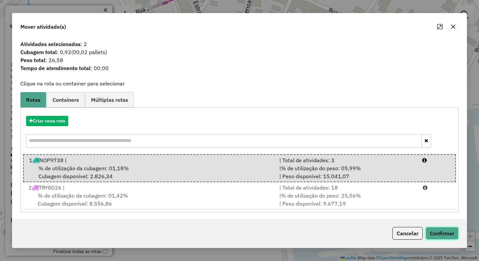
click at [437, 232] on button "Confirmar" at bounding box center [441, 233] width 33 height 13
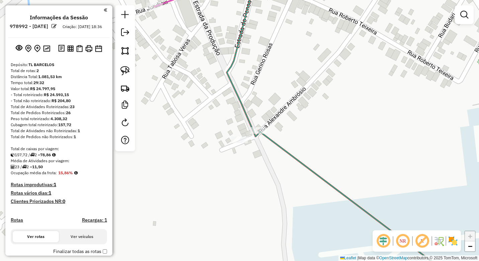
drag, startPoint x: 250, startPoint y: 172, endPoint x: 334, endPoint y: 153, distance: 86.3
click at [334, 153] on div "Janela de atendimento Grade de atendimento Capacidade Transportadoras Veículos …" at bounding box center [239, 130] width 479 height 261
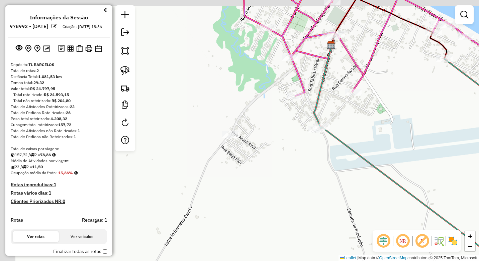
click at [269, 144] on div "Janela de atendimento Grade de atendimento Capacidade Transportadoras Veículos …" at bounding box center [239, 130] width 479 height 261
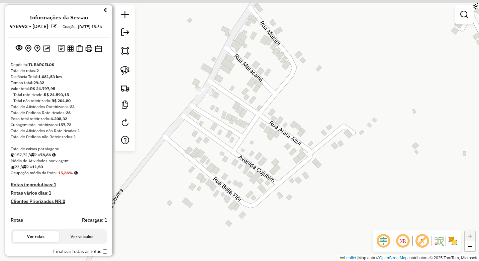
drag, startPoint x: 194, startPoint y: 110, endPoint x: 219, endPoint y: 120, distance: 26.8
click at [215, 125] on div "Janela de atendimento Grade de atendimento Capacidade Transportadoras Veículos …" at bounding box center [239, 130] width 479 height 261
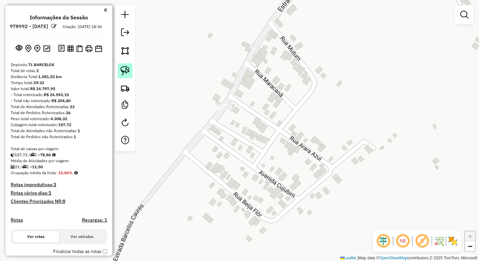
click at [124, 71] on img at bounding box center [124, 70] width 9 height 9
drag, startPoint x: 212, startPoint y: 109, endPoint x: 234, endPoint y: 100, distance: 23.6
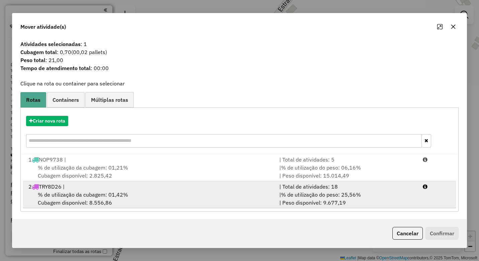
click at [157, 193] on div "% de utilização da cubagem: 01,42% Cubagem disponível: 8.556,86" at bounding box center [149, 199] width 251 height 16
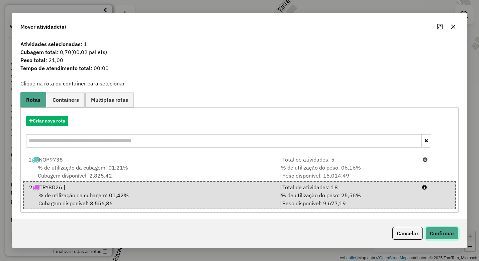
click at [436, 231] on button "Confirmar" at bounding box center [441, 233] width 33 height 13
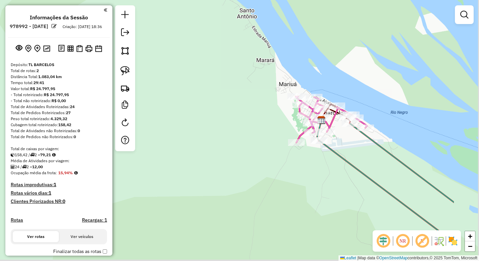
drag, startPoint x: 419, startPoint y: 169, endPoint x: 303, endPoint y: 144, distance: 118.4
click at [307, 145] on div "Janela de atendimento Grade de atendimento Capacidade Transportadoras Veículos …" at bounding box center [239, 130] width 479 height 261
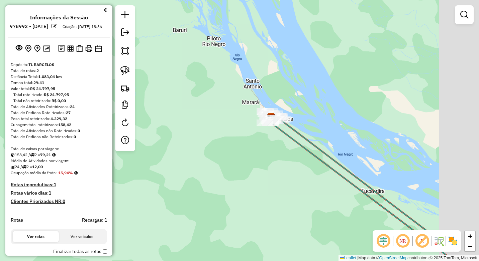
drag, startPoint x: 328, startPoint y: 154, endPoint x: 283, endPoint y: 134, distance: 49.1
click at [297, 139] on icon at bounding box center [361, 186] width 183 height 137
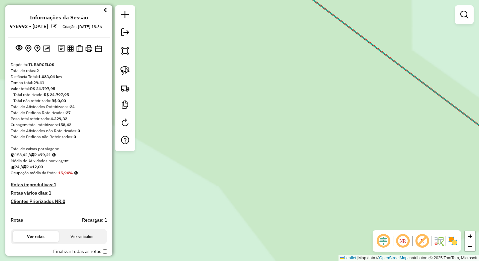
drag, startPoint x: 224, startPoint y: 123, endPoint x: 253, endPoint y: 124, distance: 29.4
click at [306, 204] on div "Janela de atendimento Grade de atendimento Capacidade Transportadoras Veículos …" at bounding box center [239, 130] width 479 height 261
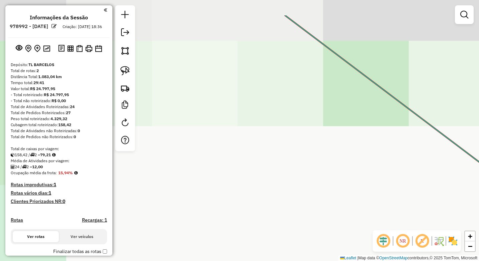
drag, startPoint x: 262, startPoint y: 144, endPoint x: 250, endPoint y: 110, distance: 36.4
click at [265, 152] on div "Janela de atendimento Grade de atendimento Capacidade Transportadoras Veículos …" at bounding box center [239, 130] width 479 height 261
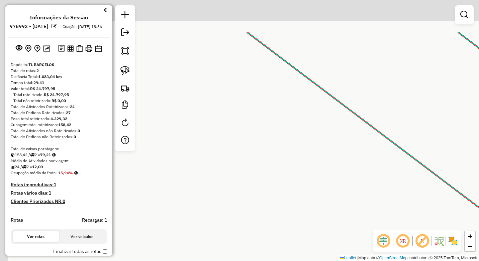
drag, startPoint x: 253, startPoint y: 110, endPoint x: 248, endPoint y: 128, distance: 19.1
click at [271, 158] on div "Janela de atendimento Grade de atendimento Capacidade Transportadoras Veículos …" at bounding box center [239, 130] width 479 height 261
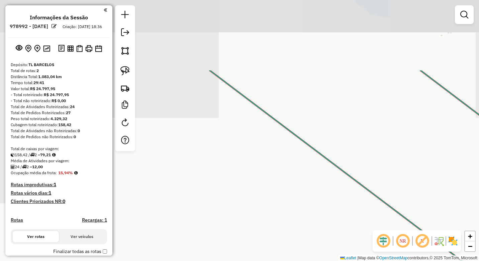
drag, startPoint x: 279, startPoint y: 219, endPoint x: 220, endPoint y: 116, distance: 119.5
click at [274, 210] on div "Janela de atendimento Grade de atendimento Capacidade Transportadoras Veículos …" at bounding box center [239, 130] width 479 height 261
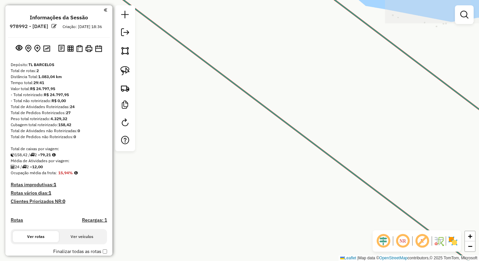
drag, startPoint x: 232, startPoint y: 140, endPoint x: 260, endPoint y: 158, distance: 32.8
click at [275, 187] on div "Janela de atendimento Grade de atendimento Capacidade Transportadoras Veículos …" at bounding box center [239, 130] width 479 height 261
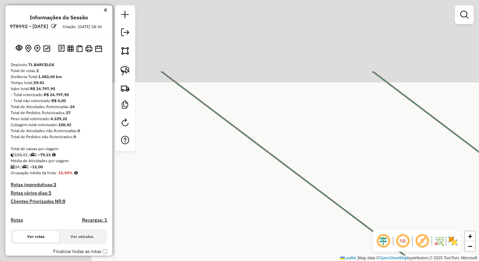
drag, startPoint x: 280, startPoint y: 197, endPoint x: 264, endPoint y: 156, distance: 44.1
click at [279, 195] on div "Janela de atendimento Grade de atendimento Capacidade Transportadoras Veículos …" at bounding box center [239, 130] width 479 height 261
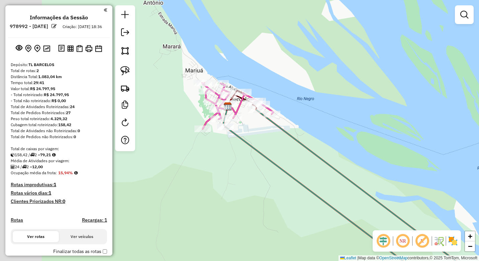
drag, startPoint x: 281, startPoint y: 177, endPoint x: 301, endPoint y: 191, distance: 25.0
click at [302, 191] on div "Janela de atendimento Grade de atendimento Capacidade Transportadoras Veículos …" at bounding box center [239, 130] width 479 height 261
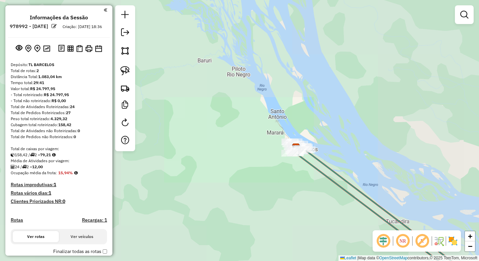
drag, startPoint x: 312, startPoint y: 141, endPoint x: 280, endPoint y: 111, distance: 44.2
click at [284, 114] on div "Janela de atendimento Grade de atendimento Capacidade Transportadoras Veículos …" at bounding box center [239, 130] width 479 height 261
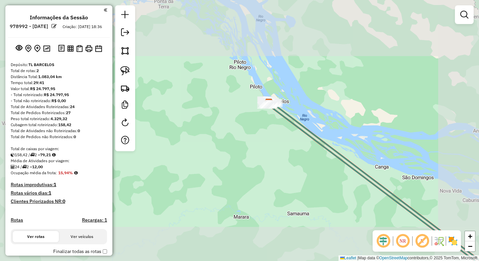
drag, startPoint x: 384, startPoint y: 169, endPoint x: 282, endPoint y: 109, distance: 118.4
click at [279, 107] on div "Janela de atendimento Grade de atendimento Capacidade Transportadoras Veículos …" at bounding box center [239, 130] width 479 height 261
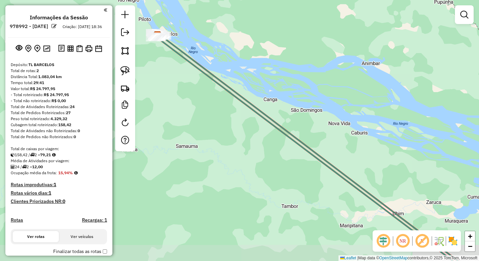
drag, startPoint x: 420, startPoint y: 171, endPoint x: 306, endPoint y: 108, distance: 130.5
click at [308, 109] on div "Janela de atendimento Grade de atendimento Capacidade Transportadoras Veículos …" at bounding box center [239, 130] width 479 height 261
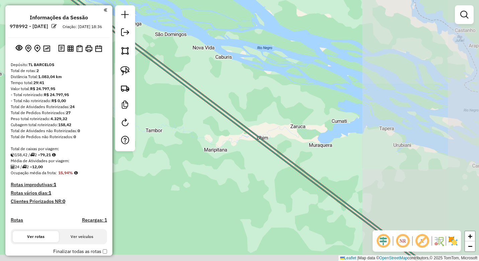
drag, startPoint x: 395, startPoint y: 156, endPoint x: 282, endPoint y: 88, distance: 131.3
click at [286, 91] on div "Janela de atendimento Grade de atendimento Capacidade Transportadoras Veículos …" at bounding box center [239, 130] width 479 height 261
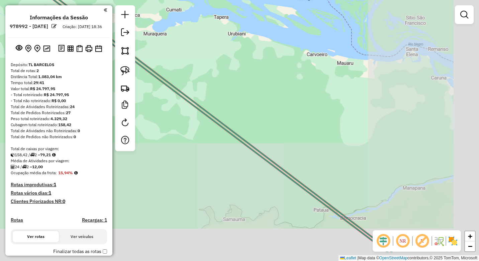
drag, startPoint x: 329, startPoint y: 132, endPoint x: 268, endPoint y: 81, distance: 79.2
click at [269, 82] on div "Janela de atendimento Grade de atendimento Capacidade Transportadoras Veículos …" at bounding box center [239, 130] width 479 height 261
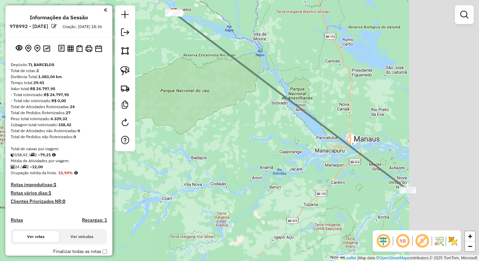
drag, startPoint x: 373, startPoint y: 139, endPoint x: 388, endPoint y: 149, distance: 18.3
click at [290, 84] on div "Janela de atendimento Grade de atendimento Capacidade Transportadoras Veículos …" at bounding box center [239, 130] width 479 height 261
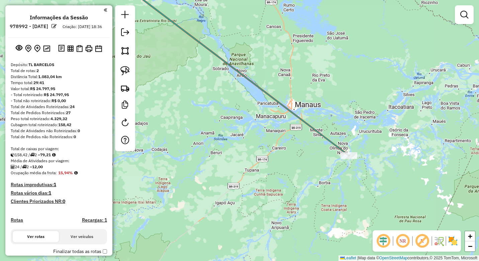
drag, startPoint x: 369, startPoint y: 153, endPoint x: 352, endPoint y: 150, distance: 17.0
click at [362, 150] on div "Janela de atendimento Grade de atendimento Capacidade Transportadoras Veículos …" at bounding box center [239, 130] width 479 height 261
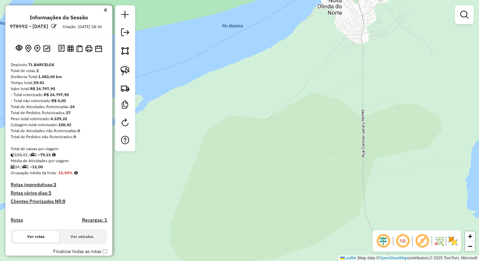
drag, startPoint x: 357, startPoint y: 114, endPoint x: 354, endPoint y: 178, distance: 63.9
click at [356, 182] on div "Janela de atendimento Grade de atendimento Capacidade Transportadoras Veículos …" at bounding box center [239, 130] width 479 height 261
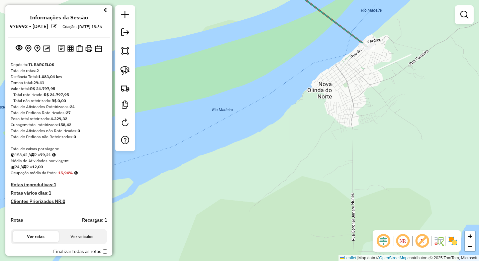
drag, startPoint x: 370, startPoint y: 122, endPoint x: 319, endPoint y: 183, distance: 79.6
click at [325, 194] on div "Janela de atendimento Grade de atendimento Capacidade Transportadoras Veículos …" at bounding box center [239, 130] width 479 height 261
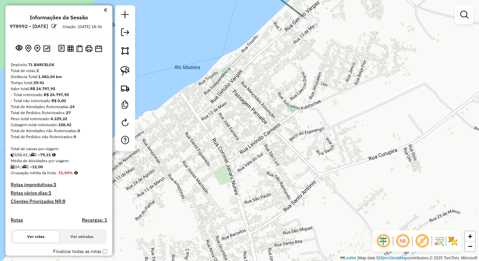
drag, startPoint x: 312, startPoint y: 96, endPoint x: 300, endPoint y: 145, distance: 50.2
click at [300, 145] on div "Janela de atendimento Grade de atendimento Capacidade Transportadoras Veículos …" at bounding box center [239, 130] width 479 height 261
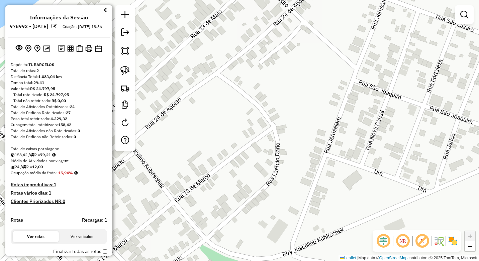
drag, startPoint x: 276, startPoint y: 78, endPoint x: 271, endPoint y: 105, distance: 27.3
click at [269, 133] on div "Janela de atendimento Grade de atendimento Capacidade Transportadoras Veículos …" at bounding box center [239, 130] width 479 height 261
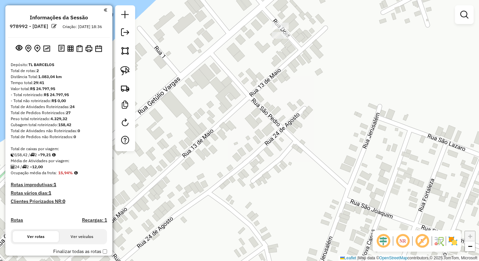
drag, startPoint x: 272, startPoint y: 156, endPoint x: 270, endPoint y: 162, distance: 6.1
click at [269, 179] on div "Janela de atendimento Grade de atendimento Capacidade Transportadoras Veículos …" at bounding box center [239, 130] width 479 height 261
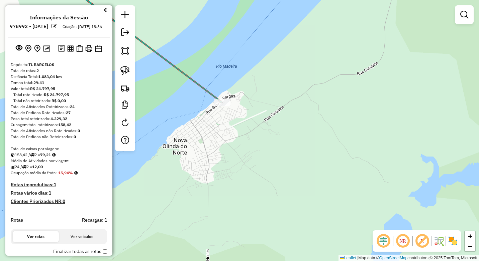
drag, startPoint x: 202, startPoint y: 83, endPoint x: 334, endPoint y: 158, distance: 152.2
click at [222, 103] on icon at bounding box center [137, 38] width 170 height 129
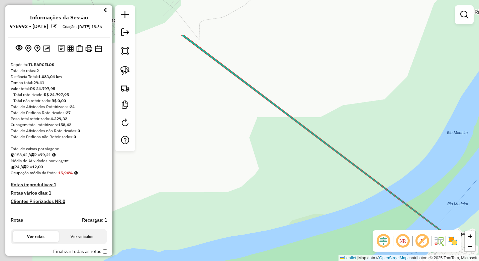
drag, startPoint x: 256, startPoint y: 142, endPoint x: 318, endPoint y: 174, distance: 70.1
click at [318, 175] on div "Janela de atendimento Grade de atendimento Capacidade Transportadoras Veículos …" at bounding box center [239, 130] width 479 height 261
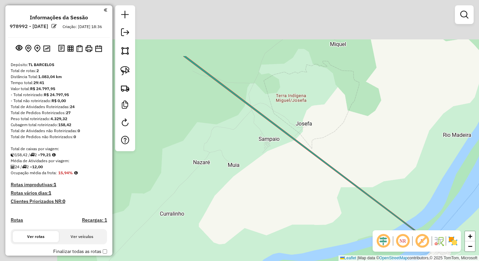
drag, startPoint x: 267, startPoint y: 166, endPoint x: 288, endPoint y: 149, distance: 27.6
click at [323, 214] on div "Janela de atendimento Grade de atendimento Capacidade Transportadoras Veículos …" at bounding box center [239, 130] width 479 height 261
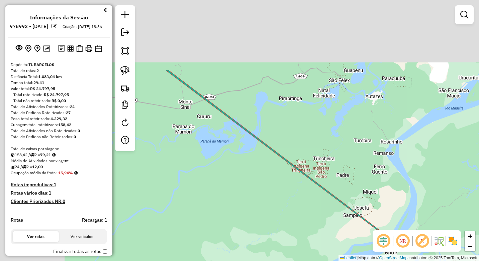
drag, startPoint x: 236, startPoint y: 128, endPoint x: 275, endPoint y: 168, distance: 55.5
click at [275, 169] on div "Janela de atendimento Grade de atendimento Capacidade Transportadoras Veículos …" at bounding box center [239, 130] width 479 height 261
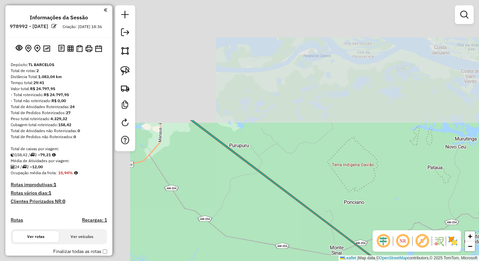
drag, startPoint x: 328, startPoint y: 243, endPoint x: 254, endPoint y: 181, distance: 96.3
click at [327, 236] on div "Janela de atendimento Grade de atendimento Capacidade Transportadoras Veículos …" at bounding box center [239, 130] width 479 height 261
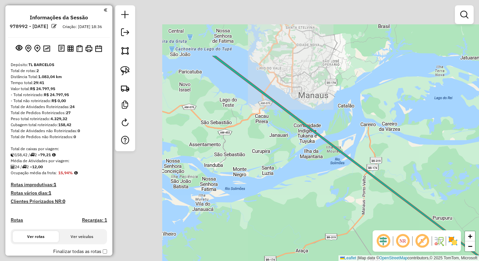
drag, startPoint x: 398, startPoint y: 230, endPoint x: 426, endPoint y: 209, distance: 34.8
click at [444, 234] on hb-router-mapa "Informações da Sessão 978992 - 14/08/2025 Criação: 13/08/2025 18:36 Depósito: T…" at bounding box center [239, 130] width 479 height 261
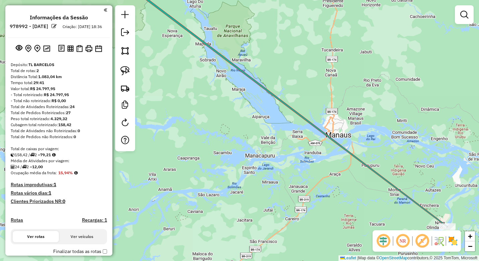
drag, startPoint x: 220, startPoint y: 102, endPoint x: 399, endPoint y: 247, distance: 231.2
click at [399, 247] on hb-router-mapa "Informações da Sessão 978992 - 14/08/2025 Criação: 13/08/2025 18:36 Depósito: T…" at bounding box center [239, 130] width 479 height 261
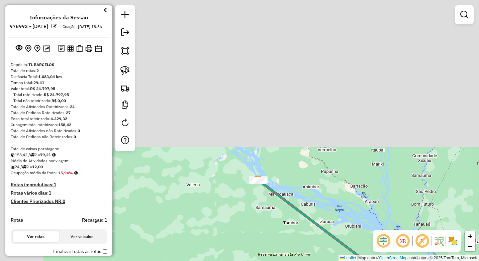
drag
click at [321, 261] on html "Aguarde... Pop-up bloqueado! Seu navegador bloqueou automáticamente a abertura …" at bounding box center [239, 130] width 479 height 261
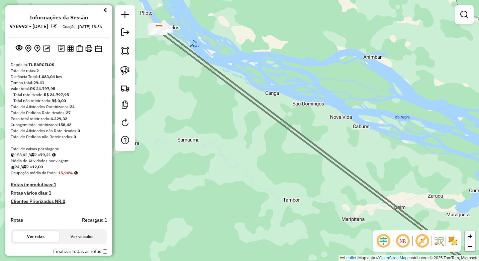
click at [296, 247] on div "Janela de atendimento Grade de atendimento Capacidade Transportadoras Veículos …" at bounding box center [239, 130] width 479 height 261
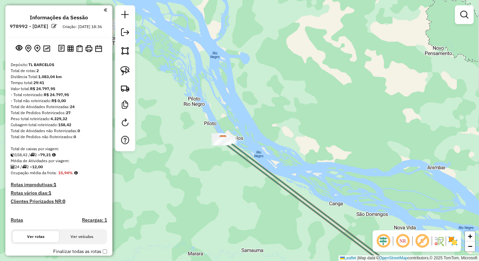
click at [248, 217] on div "Janela de atendimento Grade de atendimento Capacidade Transportadoras Veículos …" at bounding box center [239, 130] width 479 height 261
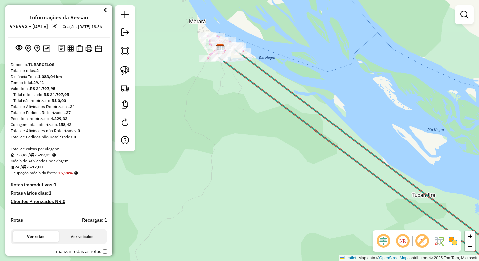
click at [249, 234] on div "Janela de atendimento Grade de atendimento Capacidade Transportadoras Veículos …" at bounding box center [239, 130] width 479 height 261
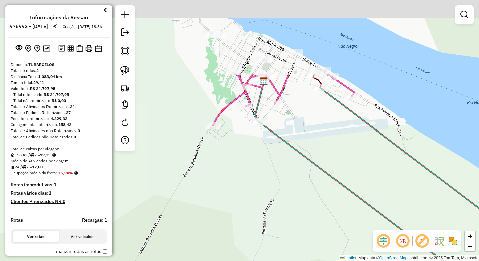
click at [259, 240] on div "Janela de atendimento Grade de atendimento Capacidade Transportadoras Veículos …" at bounding box center [239, 130] width 479 height 261
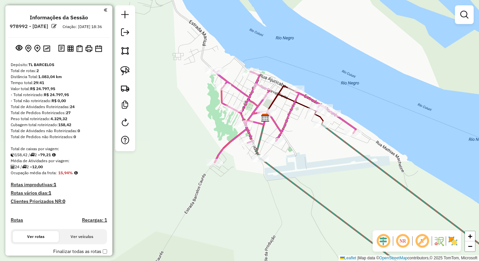
click at [268, 212] on div "Janela de atendimento Grade de atendimento Capacidade Transportadoras Veículos …" at bounding box center [239, 130] width 479 height 261
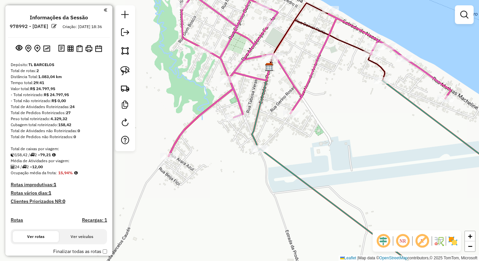
click at [298, 193] on div "Janela de atendimento Grade de atendimento Capacidade Transportadoras Veículos …" at bounding box center [239, 130] width 479 height 261
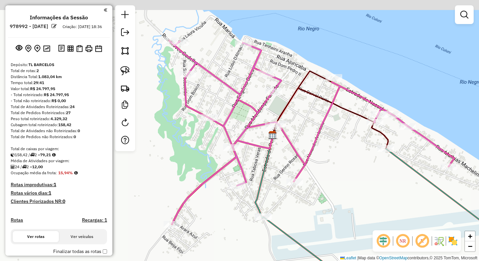
click at [308, 160] on icon at bounding box center [311, 133] width 285 height 184
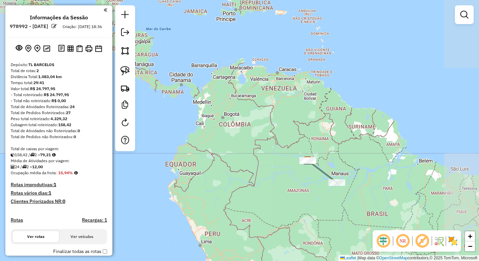
drag, startPoint x: 334, startPoint y: 157, endPoint x: 306, endPoint y: 130, distance: 38.8
click at [307, 131] on div "Janela de atendimento Grade de atendimento Capacidade Transportadoras Veículos …" at bounding box center [239, 130] width 479 height 261
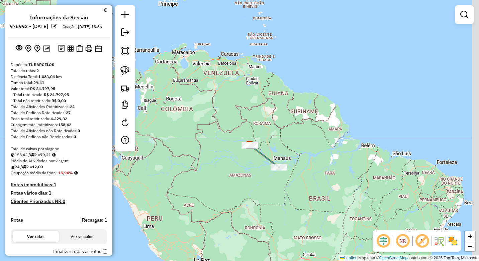
drag, startPoint x: 326, startPoint y: 131, endPoint x: 309, endPoint y: 165, distance: 38.3
click at [309, 165] on div "Janela de atendimento Grade de atendimento Capacidade Transportadoras Veículos …" at bounding box center [239, 130] width 479 height 261
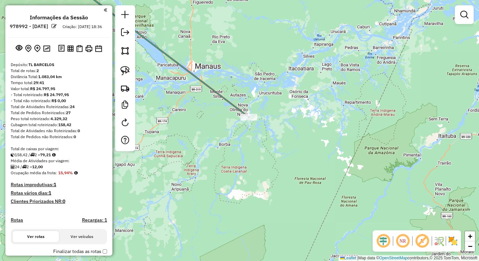
drag, startPoint x: 256, startPoint y: 168, endPoint x: 258, endPoint y: 197, distance: 28.5
click at [260, 204] on div "Janela de atendimento Grade de atendimento Capacidade Transportadoras Veículos …" at bounding box center [239, 130] width 479 height 261
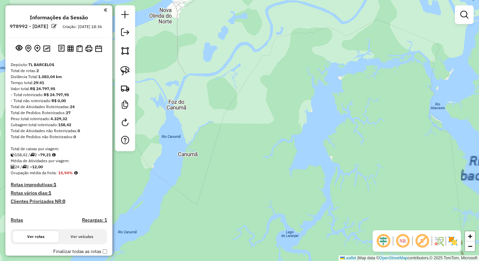
drag, startPoint x: 245, startPoint y: 191, endPoint x: 243, endPoint y: 160, distance: 31.5
click at [246, 206] on div "Janela de atendimento Grade de atendimento Capacidade Transportadoras Veículos …" at bounding box center [239, 130] width 479 height 261
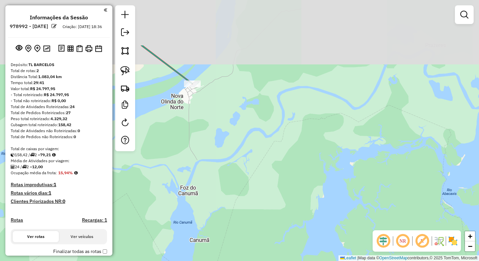
drag, startPoint x: 230, startPoint y: 191, endPoint x: 231, endPoint y: 200, distance: 8.5
click at [232, 200] on div "Janela de atendimento Grade de atendimento Capacidade Transportadoras Veículos …" at bounding box center [239, 130] width 479 height 261
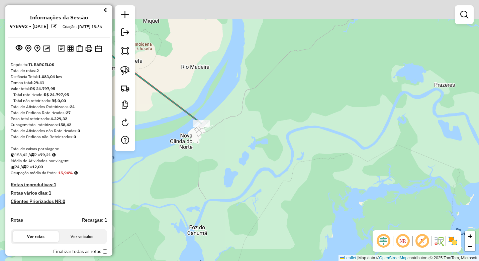
drag, startPoint x: 221, startPoint y: 217, endPoint x: 202, endPoint y: 167, distance: 53.7
click at [222, 220] on div "Janela de atendimento Grade de atendimento Capacidade Transportadoras Veículos …" at bounding box center [239, 130] width 479 height 261
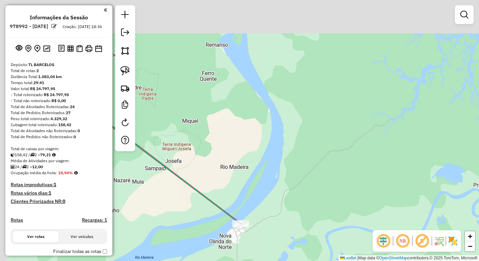
drag, startPoint x: 232, startPoint y: 252, endPoint x: 230, endPoint y: 234, distance: 17.9
click at [232, 248] on div "Janela de atendimento Grade de atendimento Capacidade Transportadoras Veículos …" at bounding box center [239, 130] width 479 height 261
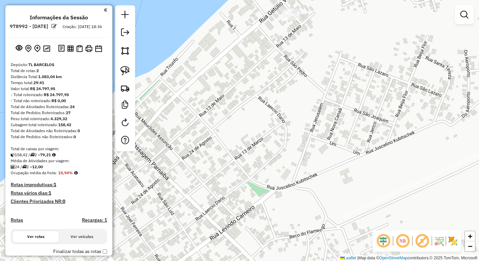
drag, startPoint x: 255, startPoint y: 224, endPoint x: 260, endPoint y: 190, distance: 34.4
click at [254, 227] on div "Janela de atendimento Grade de atendimento Capacidade Transportadoras Veículos …" at bounding box center [239, 130] width 479 height 261
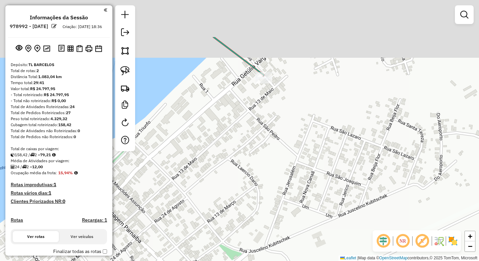
drag, startPoint x: 262, startPoint y: 139, endPoint x: 253, endPoint y: 131, distance: 12.6
click at [222, 205] on div "Janela de atendimento Grade de atendimento Capacidade Transportadoras Veículos …" at bounding box center [239, 130] width 479 height 261
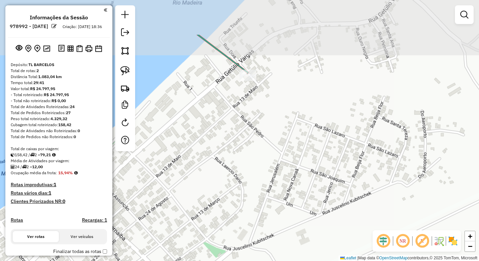
drag, startPoint x: 243, startPoint y: 199, endPoint x: 238, endPoint y: 201, distance: 5.8
click at [239, 203] on div "Janela de atendimento Grade de atendimento Capacidade Transportadoras Veículos …" at bounding box center [239, 130] width 479 height 261
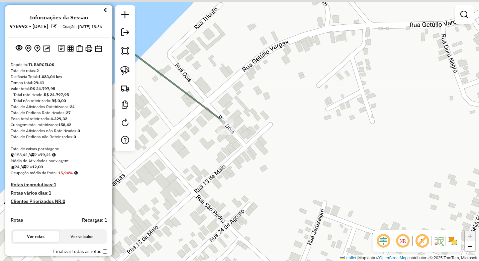
click at [223, 164] on div "Janela de atendimento Grade de atendimento Capacidade Transportadoras Veículos …" at bounding box center [239, 130] width 479 height 261
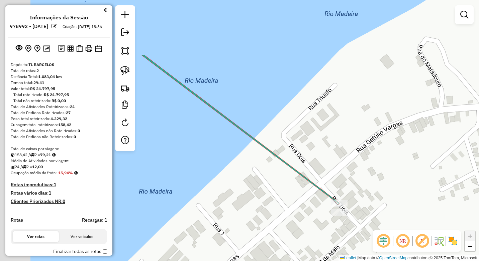
drag, startPoint x: 176, startPoint y: 144, endPoint x: 261, endPoint y: 208, distance: 105.7
click at [303, 229] on div "Janela de atendimento Grade de atendimento Capacidade Transportadoras Veículos …" at bounding box center [239, 130] width 479 height 261
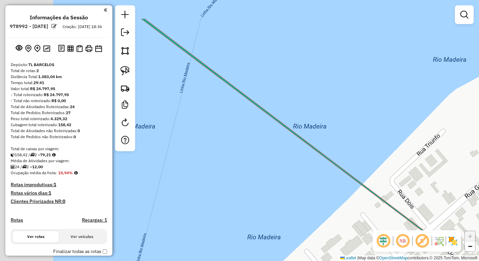
drag, startPoint x: 306, startPoint y: 214, endPoint x: 298, endPoint y: 197, distance: 19.1
click at [309, 214] on div "Janela de atendimento Grade de atendimento Capacidade Transportadoras Veículos …" at bounding box center [239, 130] width 479 height 261
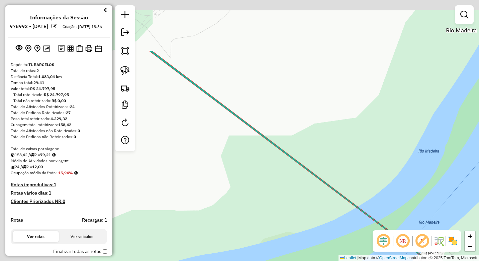
drag, startPoint x: 222, startPoint y: 163, endPoint x: 353, endPoint y: 235, distance: 149.1
click at [353, 235] on div "Janela de atendimento Grade de atendimento Capacidade Transportadoras Veículos …" at bounding box center [239, 130] width 479 height 261
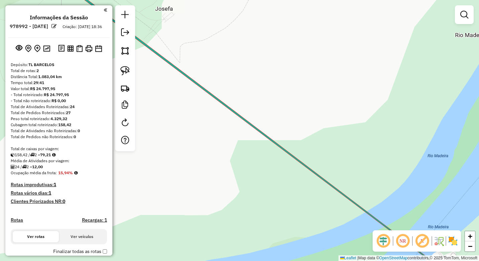
drag, startPoint x: 259, startPoint y: 154, endPoint x: 328, endPoint y: 200, distance: 83.1
click at [327, 201] on div "Janela de atendimento Grade de atendimento Capacidade Transportadoras Veículos …" at bounding box center [239, 130] width 479 height 261
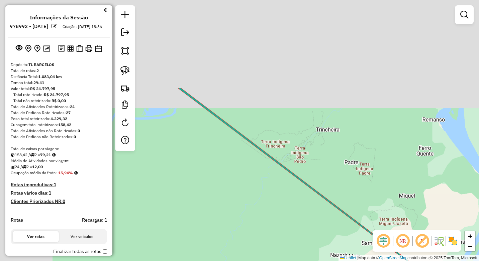
drag, startPoint x: 317, startPoint y: 235, endPoint x: 306, endPoint y: 227, distance: 13.7
click at [321, 237] on div "Janela de atendimento Grade de atendimento Capacidade Transportadoras Veículos …" at bounding box center [239, 130] width 479 height 261
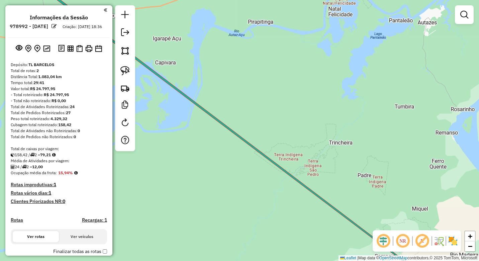
drag, startPoint x: 231, startPoint y: 168, endPoint x: 227, endPoint y: 175, distance: 8.4
click at [304, 222] on div "Janela de atendimento Grade de atendimento Capacidade Transportadoras Veículos …" at bounding box center [239, 130] width 479 height 261
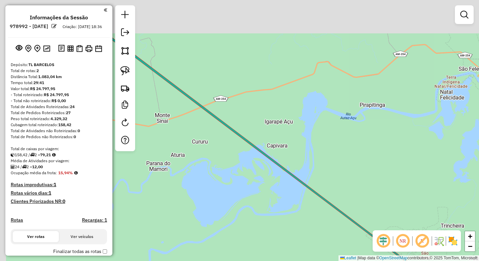
drag, startPoint x: 235, startPoint y: 194, endPoint x: 297, endPoint y: 225, distance: 69.3
click at [299, 229] on div "Janela de atendimento Grade de atendimento Capacidade Transportadoras Veículos …" at bounding box center [239, 130] width 479 height 261
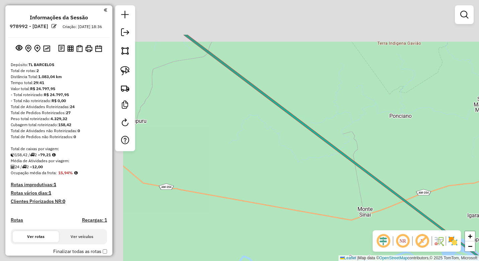
drag, startPoint x: 318, startPoint y: 216, endPoint x: 367, endPoint y: 213, distance: 48.9
click at [368, 216] on div "Janela de atendimento Grade de atendimento Capacidade Transportadoras Veículos …" at bounding box center [239, 130] width 479 height 261
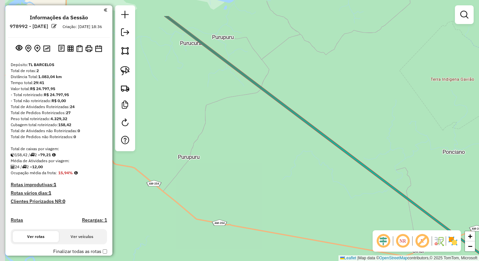
drag, startPoint x: 234, startPoint y: 127, endPoint x: 281, endPoint y: 201, distance: 87.7
click at [281, 202] on div "Janela de atendimento Grade de atendimento Capacidade Transportadoras Veículos …" at bounding box center [239, 130] width 479 height 261
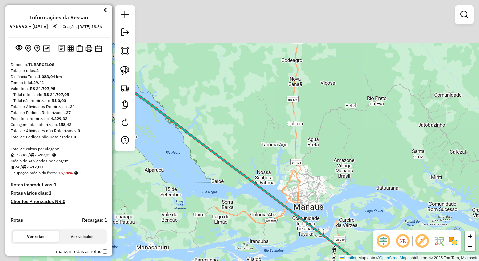
drag, startPoint x: 258, startPoint y: 169, endPoint x: 312, endPoint y: 223, distance: 76.3
click at [314, 225] on icon at bounding box center [324, 237] width 405 height 306
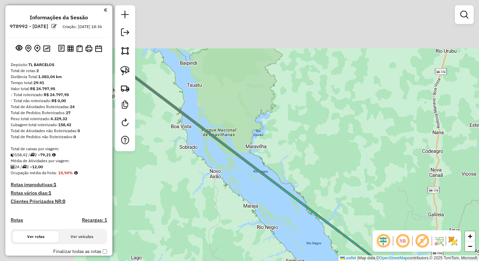
drag, startPoint x: 235, startPoint y: 175, endPoint x: 312, endPoint y: 218, distance: 88.8
click at [312, 218] on div "Janela de atendimento Grade de atendimento Capacidade Transportadoras Veículos …" at bounding box center [239, 130] width 479 height 261
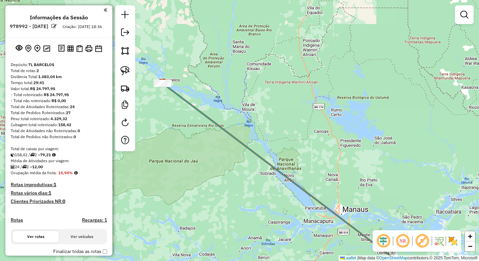
drag, startPoint x: 195, startPoint y: 133, endPoint x: 285, endPoint y: 204, distance: 114.9
click at [313, 228] on div "Janela de atendimento Grade de atendimento Capacidade Transportadoras Veículos …" at bounding box center [239, 130] width 479 height 261
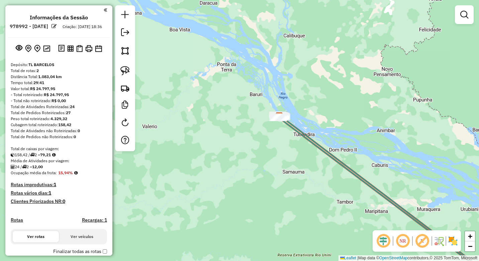
drag, startPoint x: 288, startPoint y: 167, endPoint x: 275, endPoint y: 200, distance: 34.8
click at [275, 200] on div "Janela de atendimento Grade de atendimento Capacidade Transportadoras Veículos …" at bounding box center [239, 130] width 479 height 261
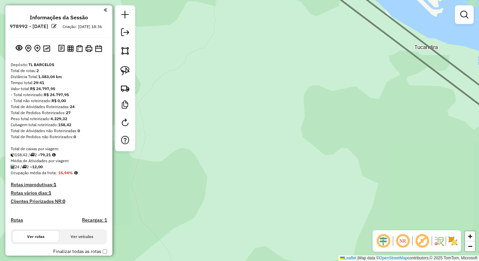
drag, startPoint x: 257, startPoint y: 115, endPoint x: 268, endPoint y: 207, distance: 92.2
click at [272, 223] on div "Janela de atendimento Grade de atendimento Capacidade Transportadoras Veículos …" at bounding box center [239, 130] width 479 height 261
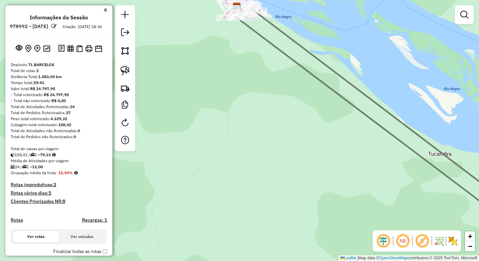
drag, startPoint x: 275, startPoint y: 185, endPoint x: 265, endPoint y: 252, distance: 68.2
click at [271, 261] on html "Aguarde... Pop-up bloqueado! Seu navegador bloqueou automáticamente a abertura …" at bounding box center [239, 130] width 479 height 261
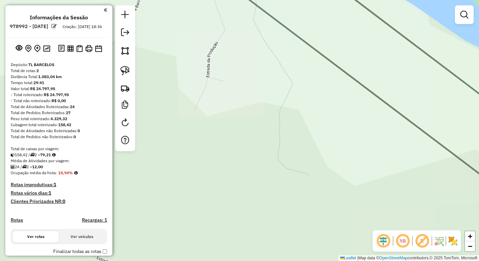
drag, startPoint x: 256, startPoint y: 183, endPoint x: 255, endPoint y: 220, distance: 36.4
click at [255, 233] on div "Janela de atendimento Grade de atendimento Capacidade Transportadoras Veículos …" at bounding box center [239, 130] width 479 height 261
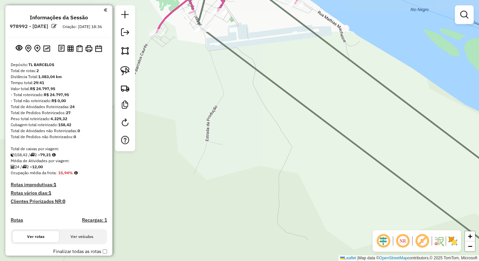
drag, startPoint x: 249, startPoint y: 168, endPoint x: 246, endPoint y: 227, distance: 58.2
click at [246, 227] on div "Janela de atendimento Grade de atendimento Capacidade Transportadoras Veículos …" at bounding box center [239, 130] width 479 height 261
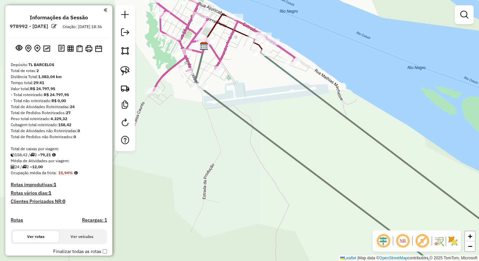
drag, startPoint x: 242, startPoint y: 244, endPoint x: 235, endPoint y: 234, distance: 12.4
click at [239, 240] on div "Janela de atendimento Grade de atendimento Capacidade Transportadoras Veículos …" at bounding box center [239, 130] width 479 height 261
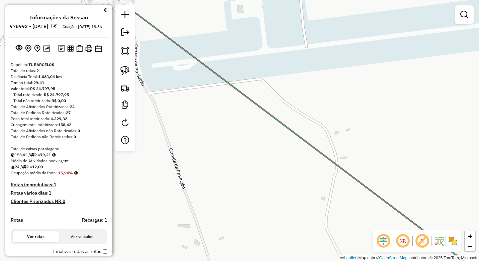
drag, startPoint x: 198, startPoint y: 188, endPoint x: 280, endPoint y: 250, distance: 102.7
click at [281, 253] on div "Janela de atendimento Grade de atendimento Capacidade Transportadoras Veículos …" at bounding box center [239, 130] width 479 height 261
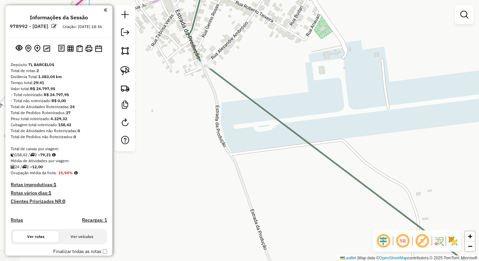
click at [245, 221] on div "Janela de atendimento Grade de atendimento Capacidade Transportadoras Veículos …" at bounding box center [239, 130] width 479 height 261
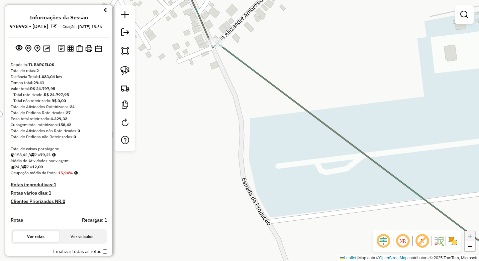
drag, startPoint x: 204, startPoint y: 126, endPoint x: 225, endPoint y: 174, distance: 52.7
click at [219, 203] on div "Janela de atendimento Grade de atendimento Capacidade Transportadoras Veículos …" at bounding box center [239, 130] width 479 height 261
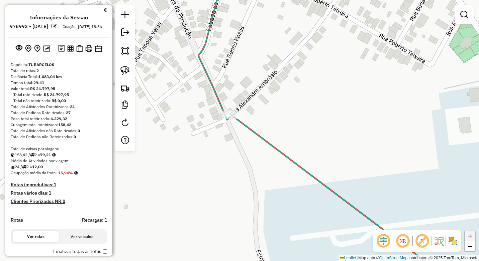
click at [230, 215] on div "Janela de atendimento Grade de atendimento Capacidade Transportadoras Veículos …" at bounding box center [239, 130] width 479 height 261
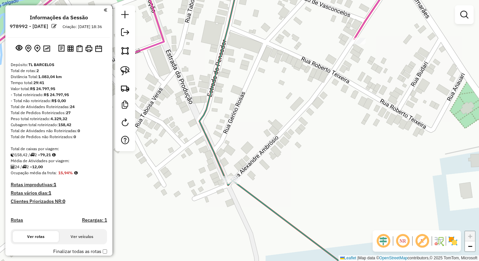
drag, startPoint x: 270, startPoint y: 158, endPoint x: 267, endPoint y: 147, distance: 11.3
click at [267, 147] on div "Janela de atendimento Grade de atendimento Capacidade Transportadoras Veículos …" at bounding box center [239, 130] width 479 height 261
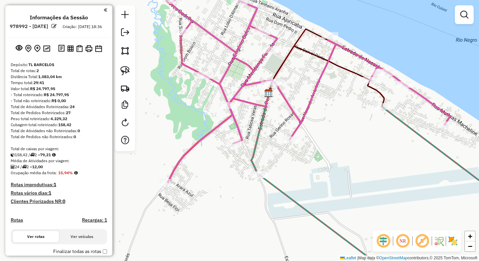
drag, startPoint x: 276, startPoint y: 154, endPoint x: 271, endPoint y: 203, distance: 48.3
click at [274, 234] on div "Janela de atendimento Grade de atendimento Capacidade Transportadoras Veículos …" at bounding box center [239, 130] width 479 height 261
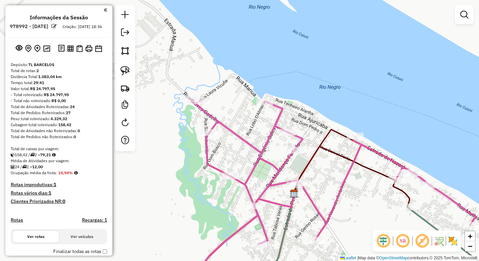
drag, startPoint x: 257, startPoint y: 124, endPoint x: 249, endPoint y: 127, distance: 8.5
click at [288, 162] on icon at bounding box center [332, 191] width 285 height 184
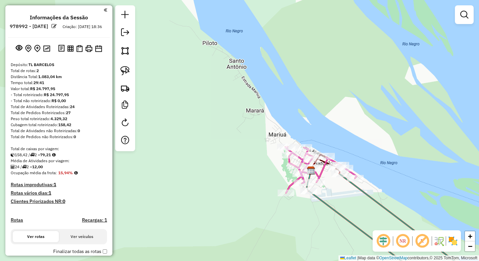
drag, startPoint x: 335, startPoint y: 191, endPoint x: 290, endPoint y: 148, distance: 62.2
click at [291, 149] on div "Janela de atendimento Grade de atendimento Capacidade Transportadoras Veículos …" at bounding box center [239, 130] width 479 height 261
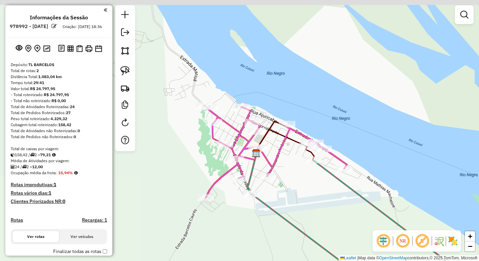
drag, startPoint x: 275, startPoint y: 181, endPoint x: 275, endPoint y: 185, distance: 3.7
click at [276, 186] on div "Janela de atendimento Grade de atendimento Capacidade Transportadoras Veículos …" at bounding box center [239, 130] width 479 height 261
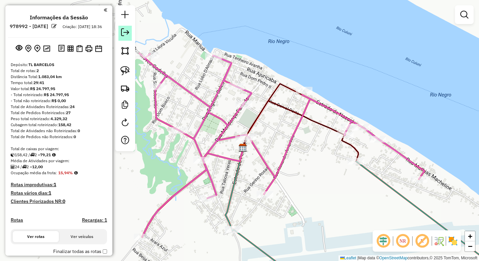
click at [126, 29] on em at bounding box center [125, 32] width 8 height 8
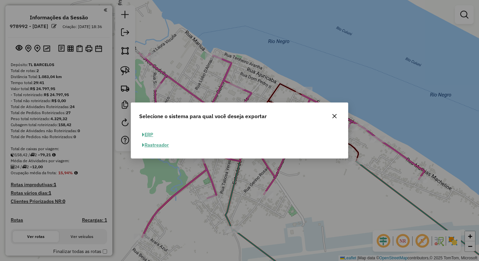
click at [150, 135] on button "ERP" at bounding box center [147, 135] width 17 height 10
select select "**"
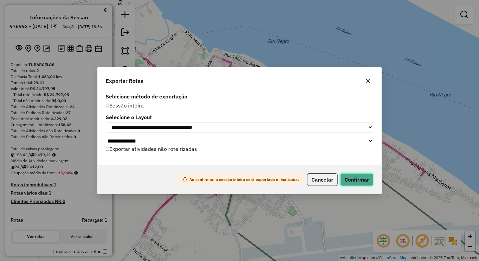
click at [361, 180] on button "Confirmar" at bounding box center [356, 179] width 33 height 13
